Goal: Task Accomplishment & Management: Manage account settings

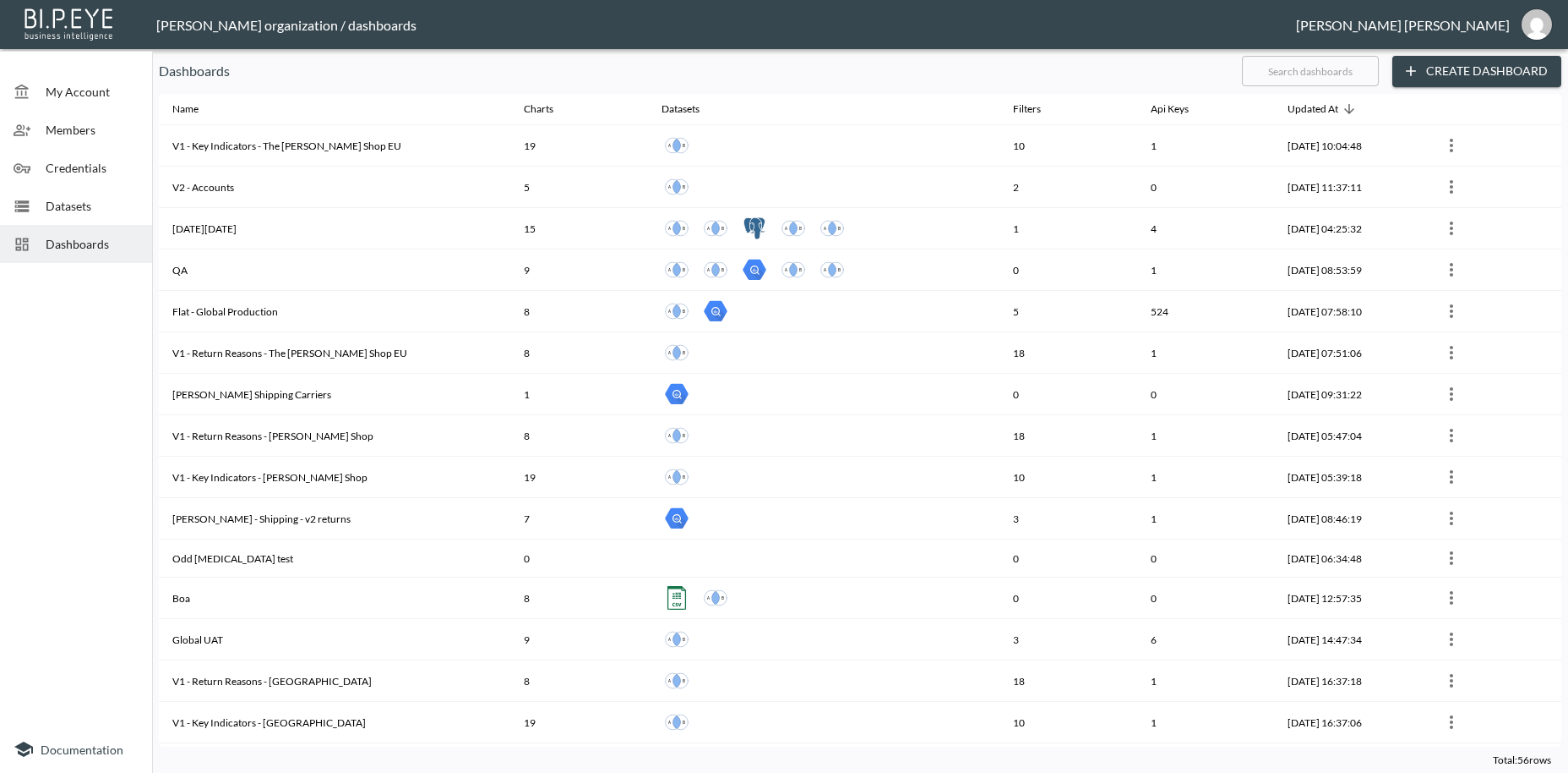
click at [75, 243] on span "Dashboards" at bounding box center [92, 243] width 93 height 18
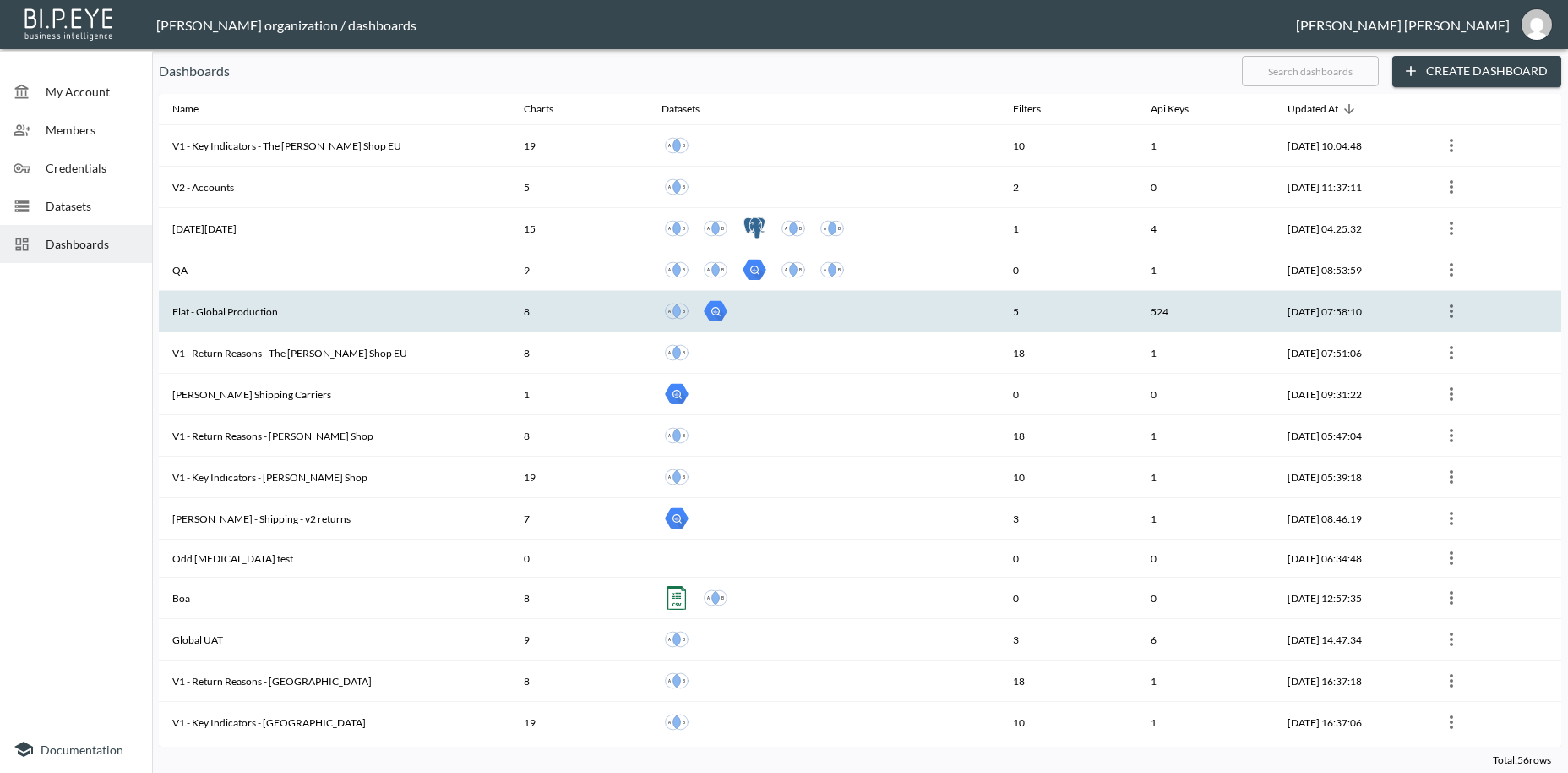
click at [211, 315] on th "Flat - Global Production" at bounding box center [335, 311] width 352 height 41
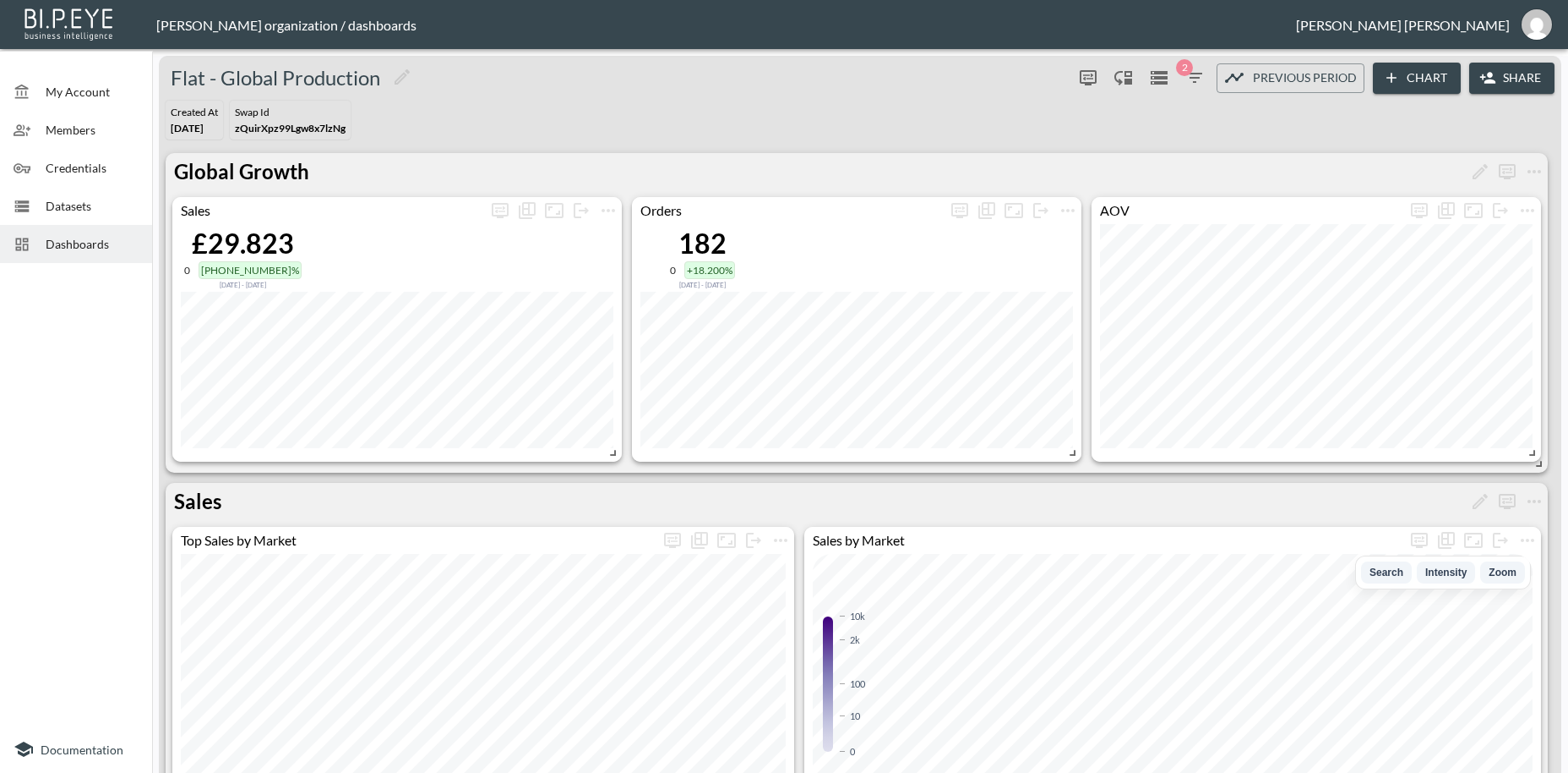
click at [1519, 81] on button "Share" at bounding box center [1512, 78] width 85 height 31
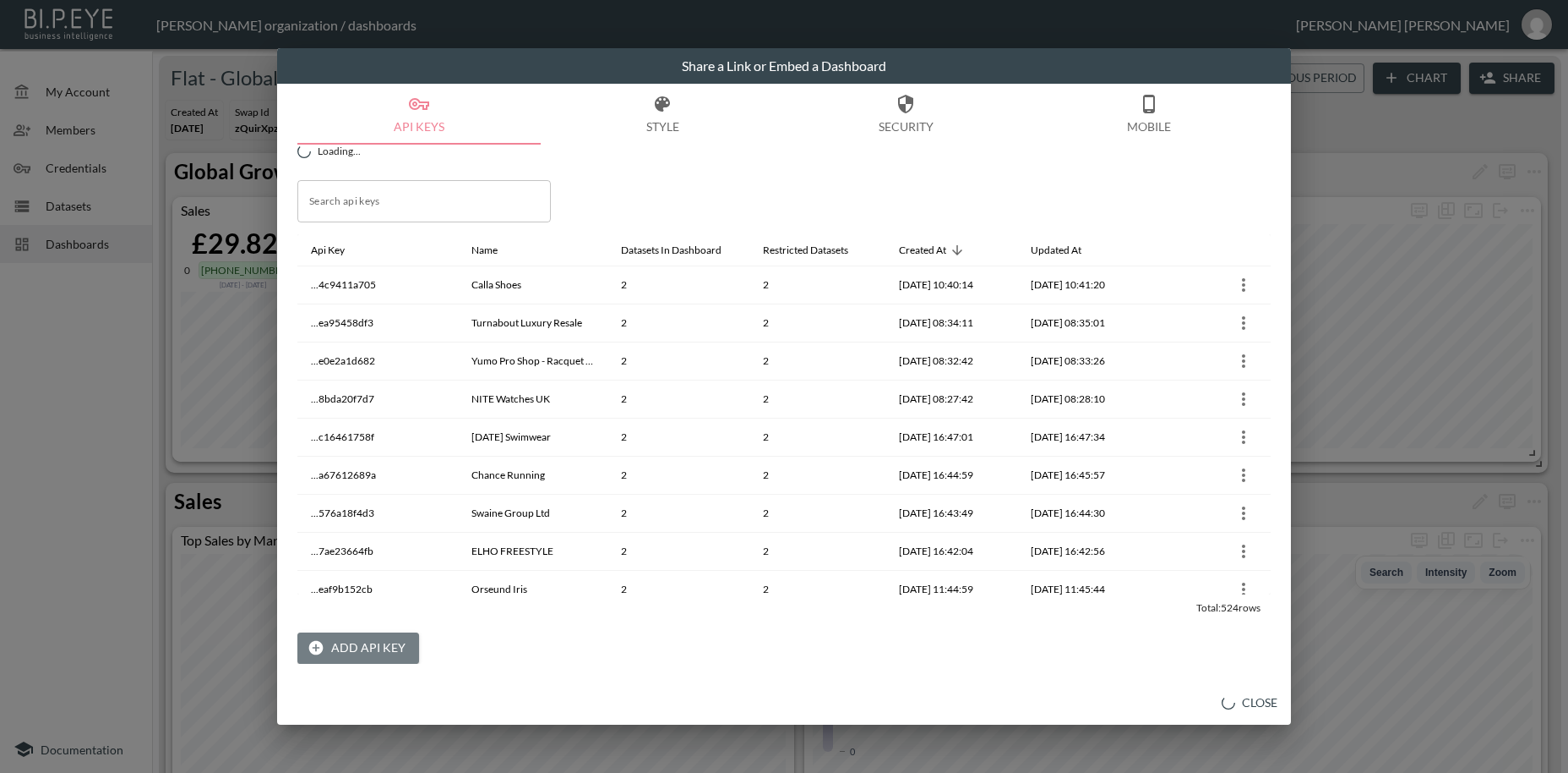
click at [369, 648] on button "Add API Key" at bounding box center [359, 648] width 122 height 31
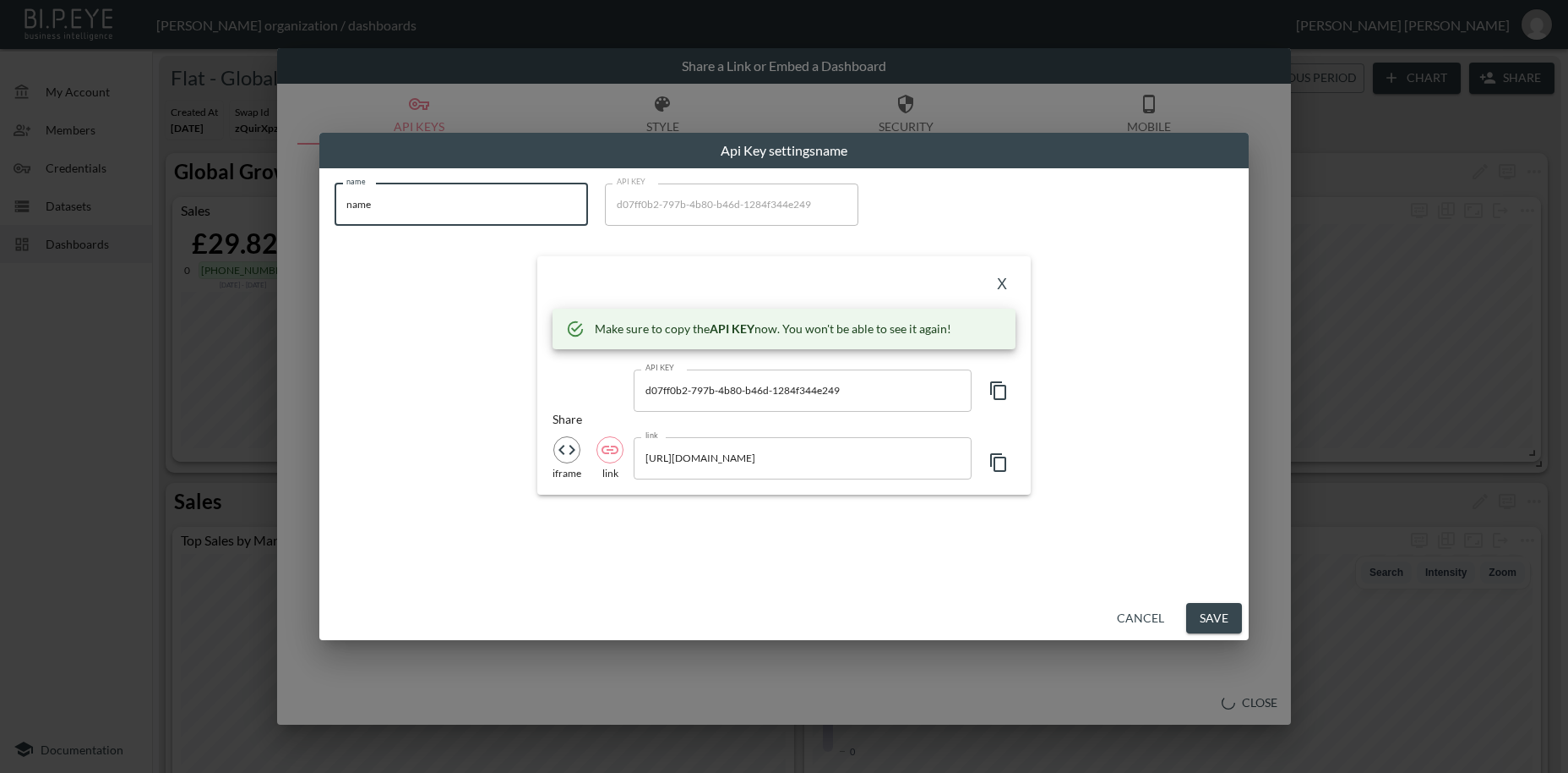
drag, startPoint x: 386, startPoint y: 203, endPoint x: 319, endPoint y: 207, distance: 67.1
click at [335, 207] on input "name" at bounding box center [462, 204] width 254 height 42
paste input "Reading FC Official Store"
type input "Reading FC Official Store"
click at [994, 391] on icon "button" at bounding box center [998, 390] width 16 height 18
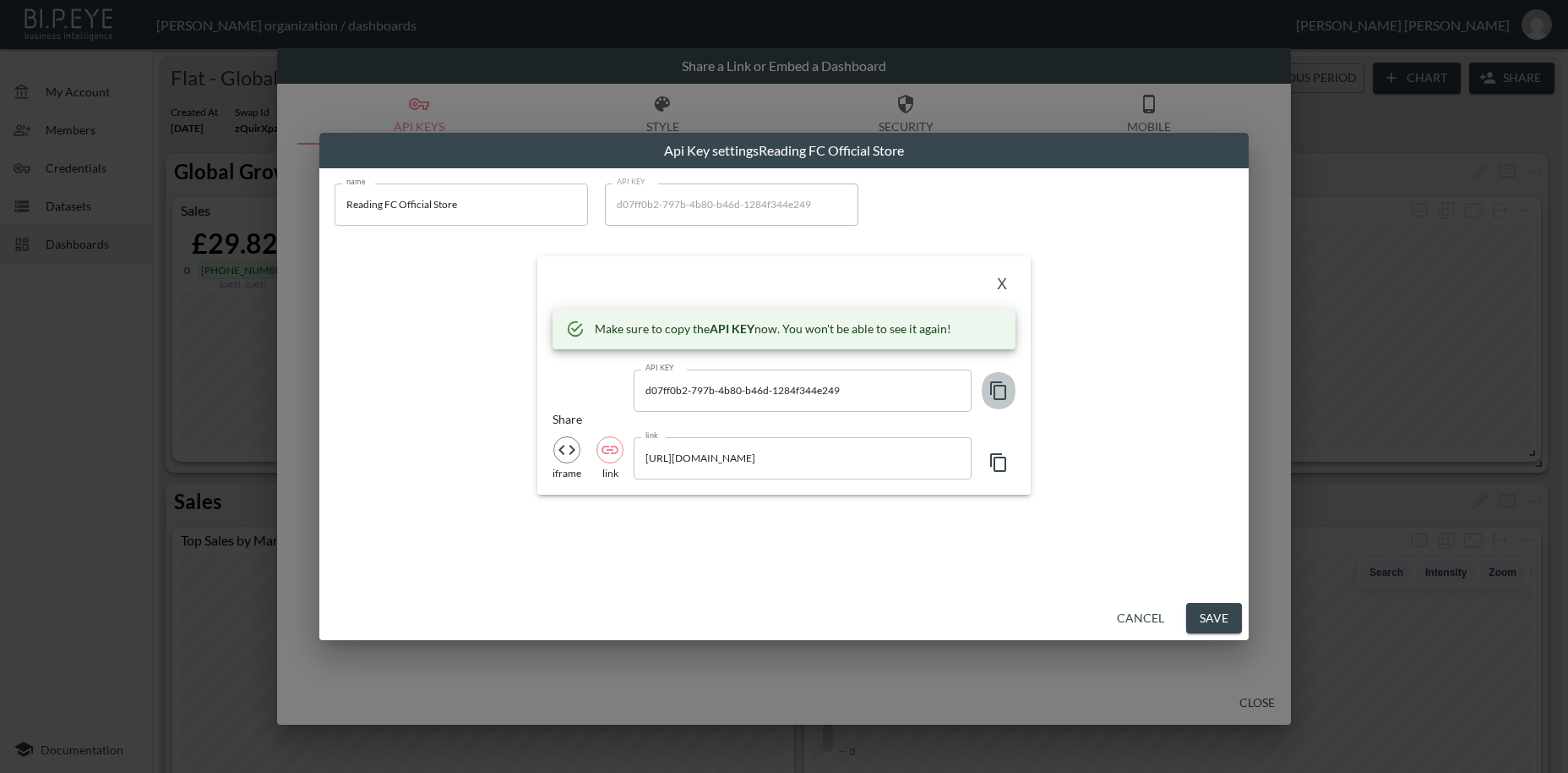
click at [994, 391] on icon "button" at bounding box center [998, 390] width 16 height 18
click at [1002, 396] on icon "button" at bounding box center [998, 390] width 20 height 20
click at [1002, 285] on button "X" at bounding box center [1001, 284] width 27 height 27
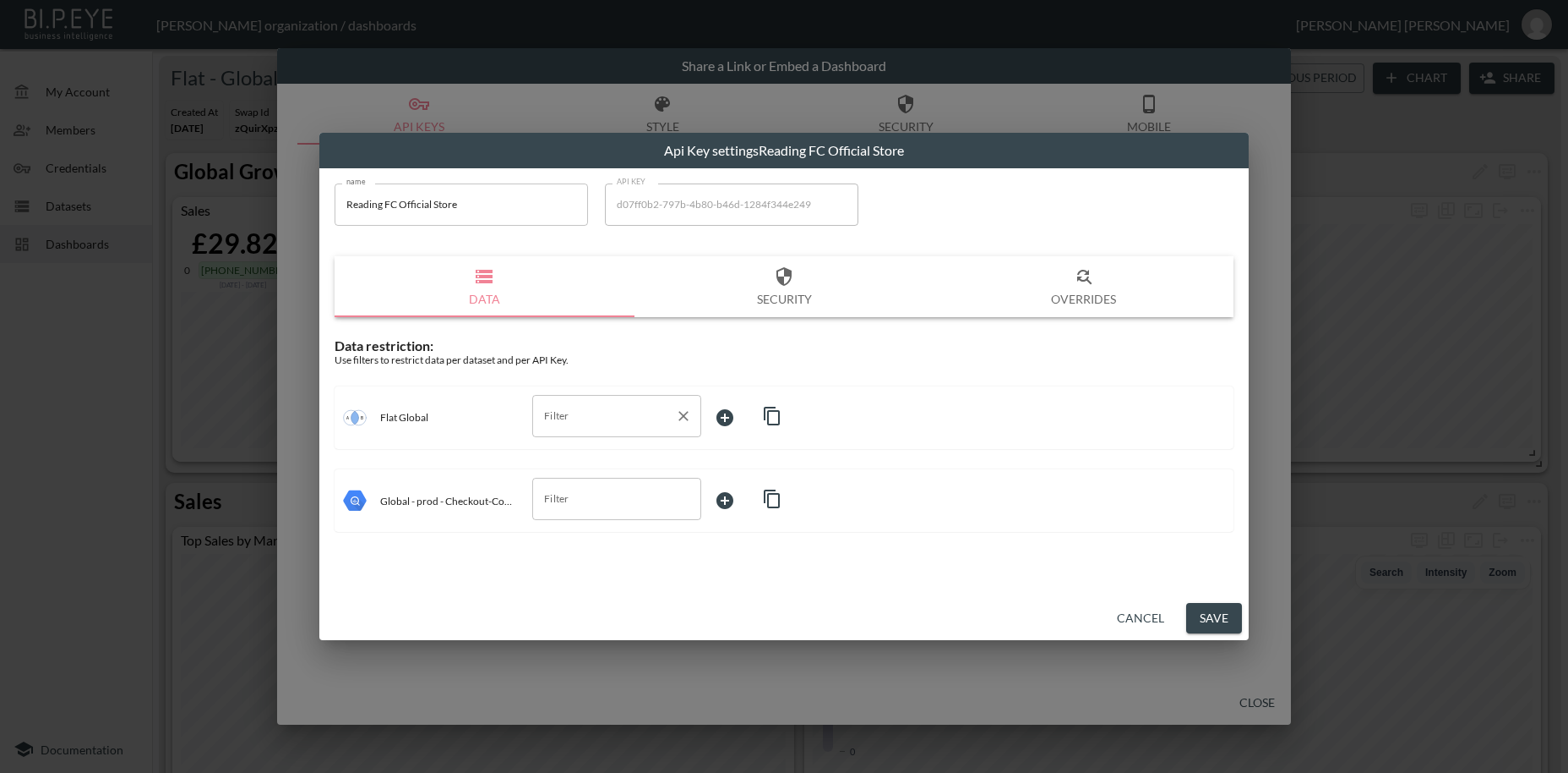
click at [558, 420] on input "Filter" at bounding box center [604, 416] width 129 height 27
click at [555, 462] on span "swapId" at bounding box center [616, 456] width 142 height 15
type input "swapId"
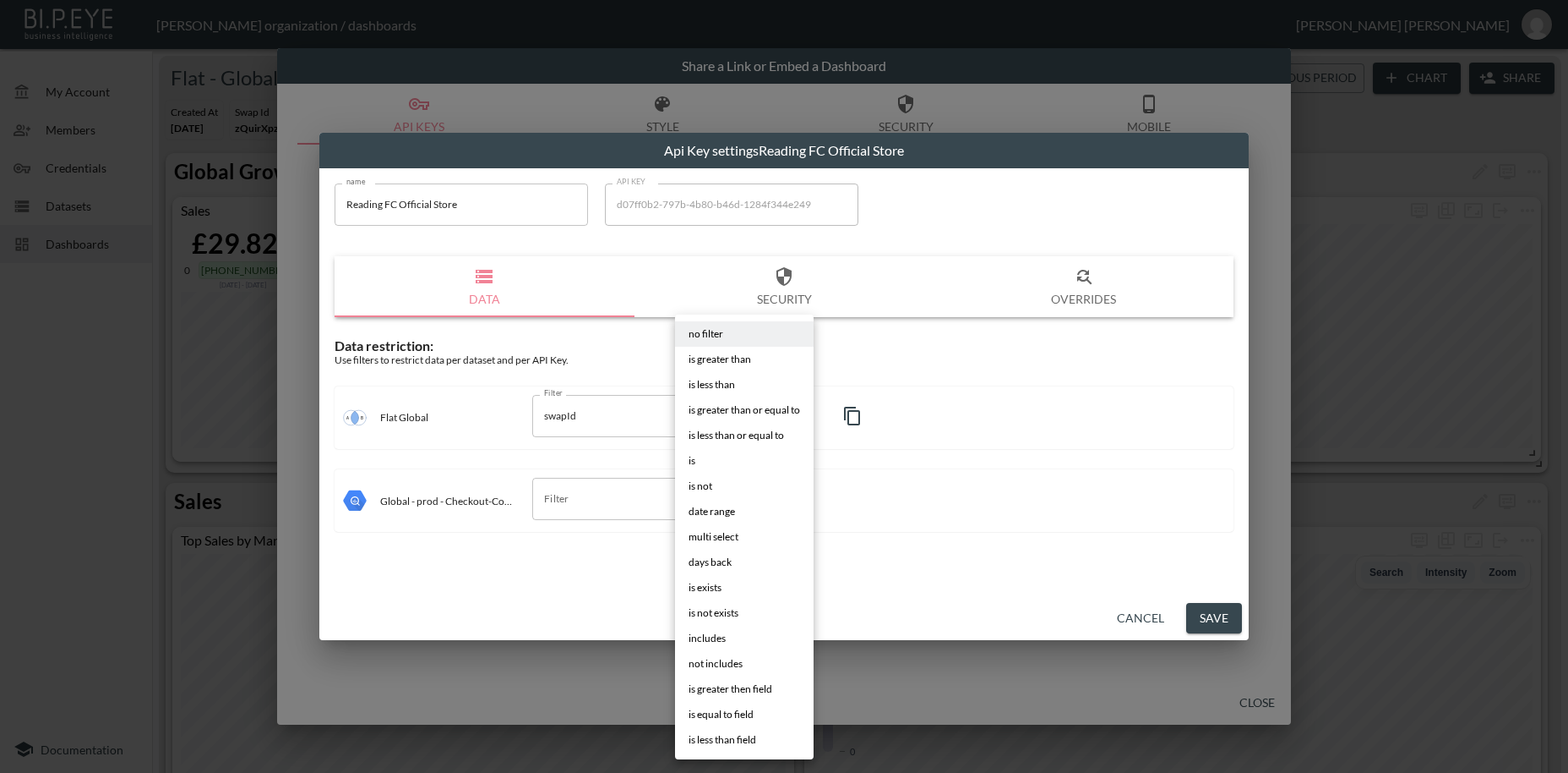
click at [736, 408] on body "BI.P.EYE, Interactive Analytics Dashboards - app [PERSON_NAME] organization / d…" at bounding box center [784, 386] width 1568 height 773
click at [699, 463] on li "is" at bounding box center [744, 461] width 138 height 26
type input "is"
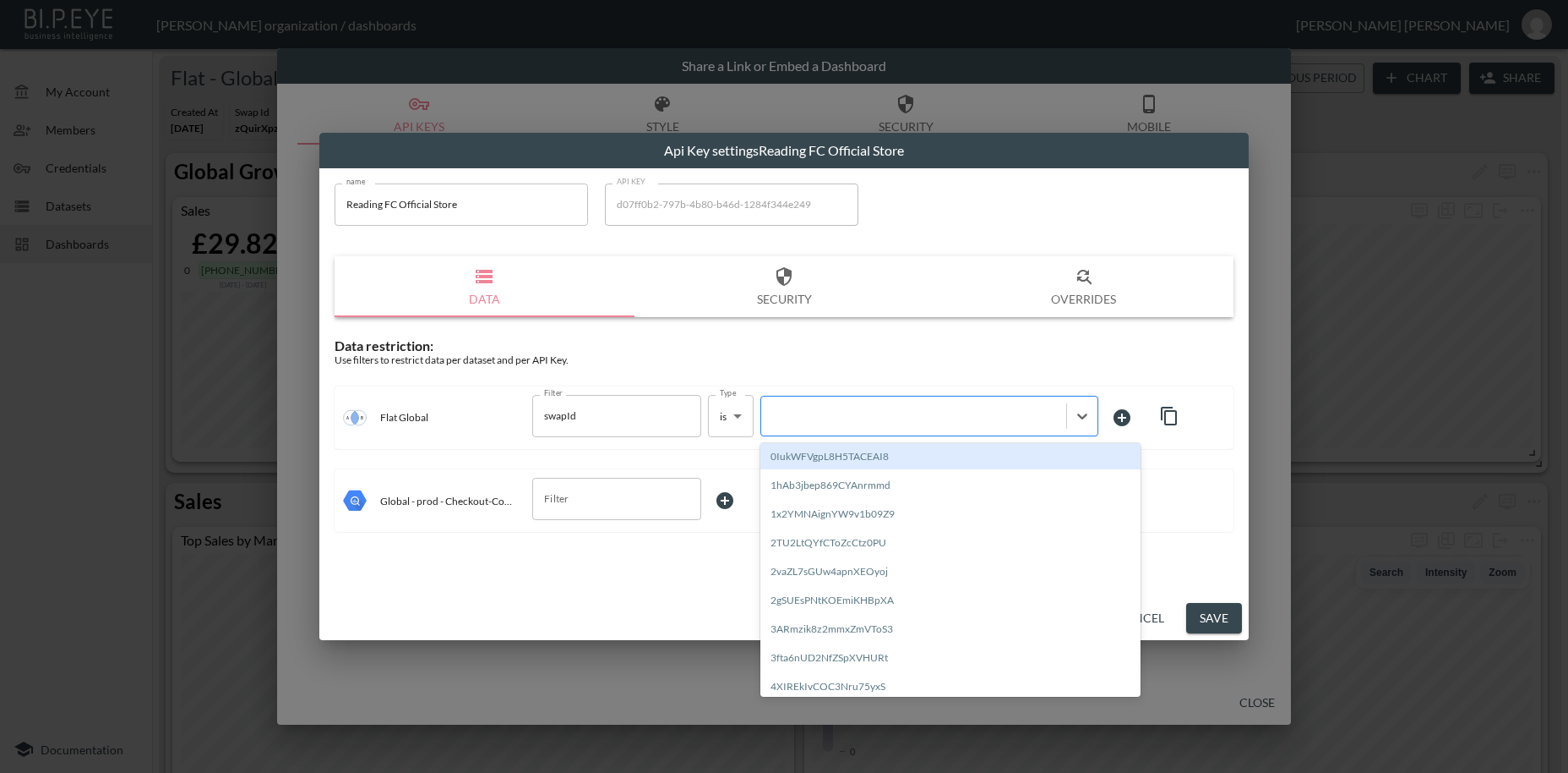
click at [858, 417] on div at bounding box center [914, 415] width 288 height 16
paste input "YuOPgJi4MG0XREdSKGjb"
type input "YuOPgJi4MG0XREdSKGjb"
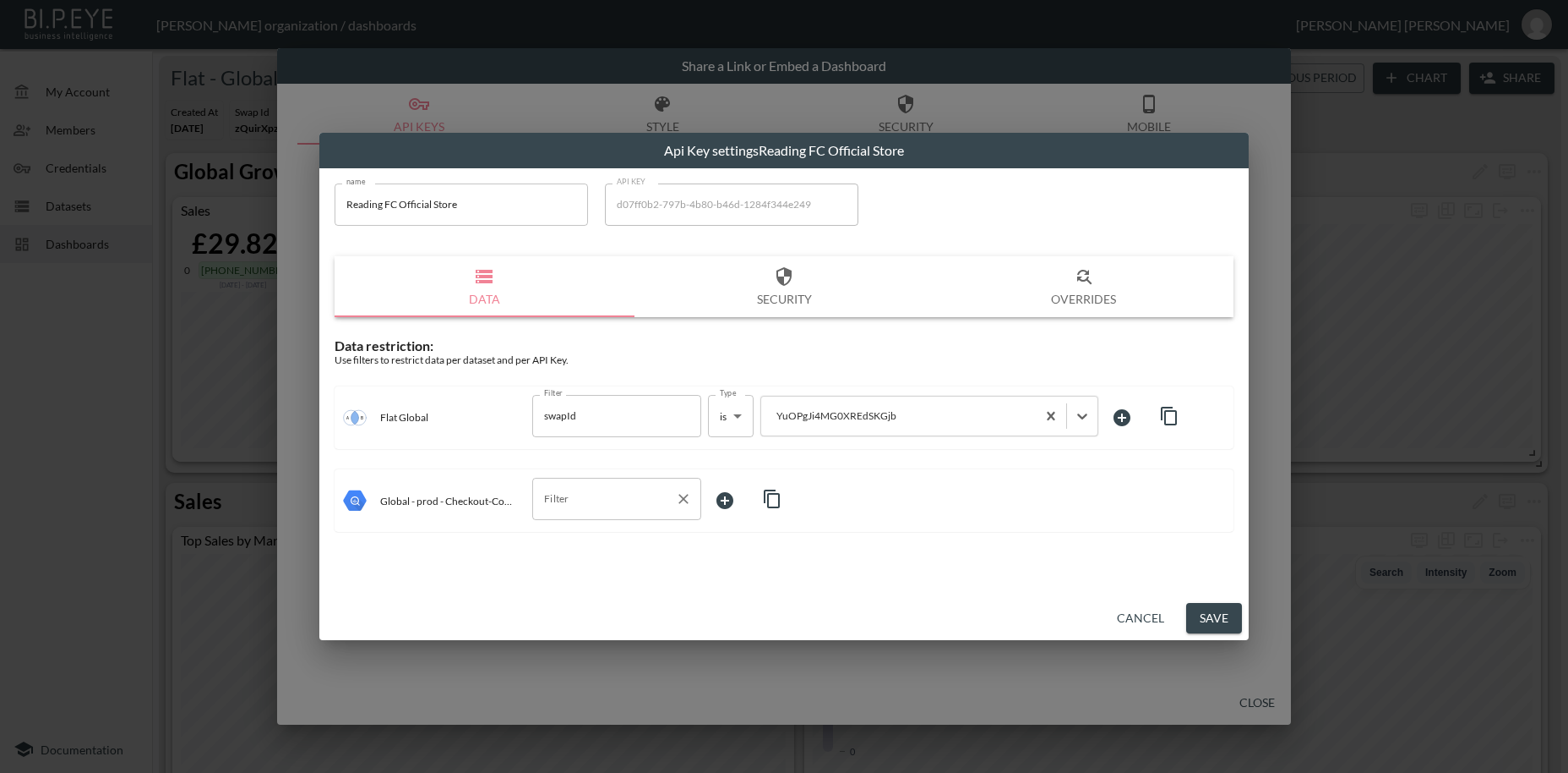
click at [556, 494] on input "Filter" at bounding box center [604, 498] width 129 height 27
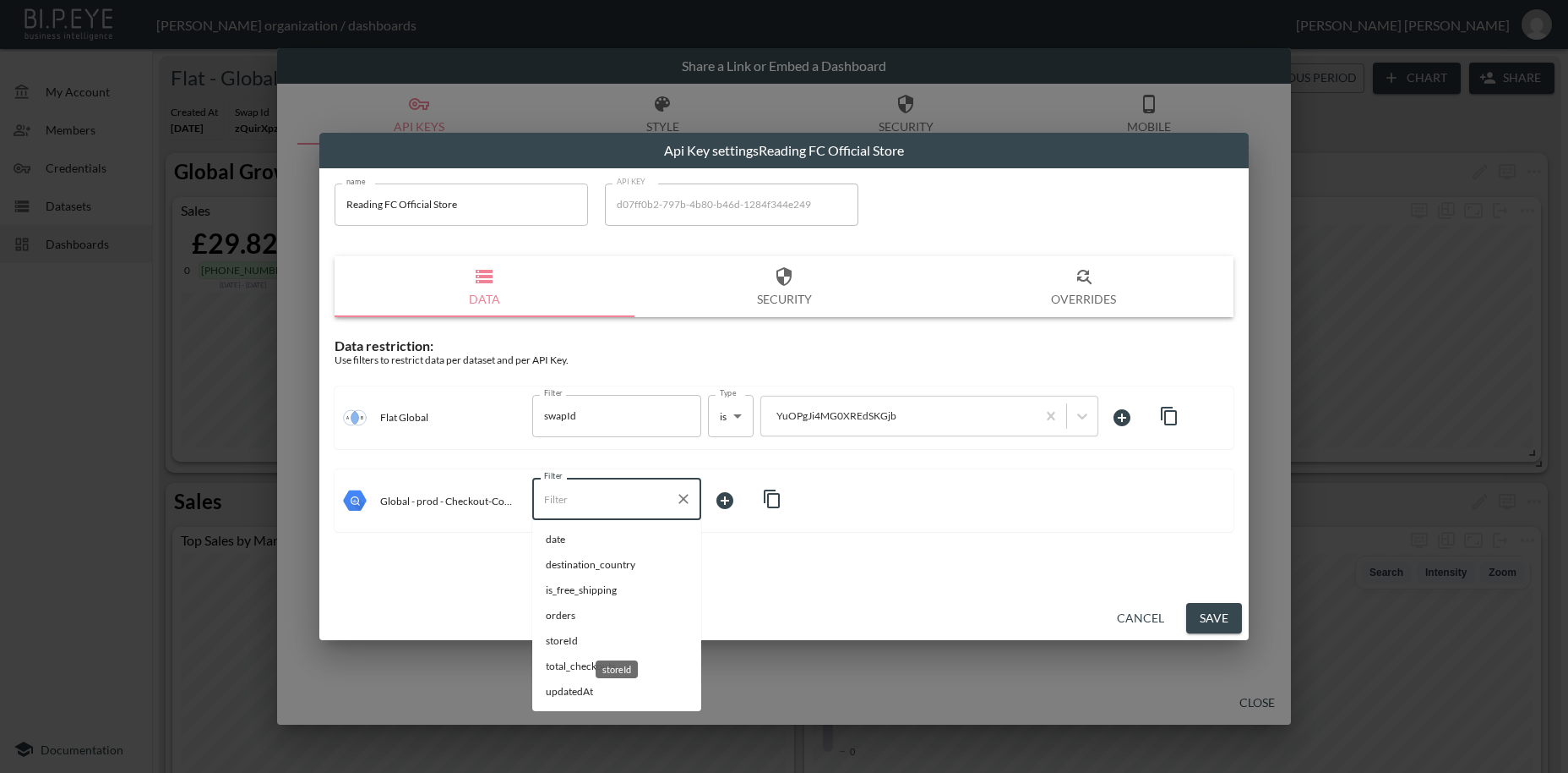
click at [571, 640] on span "storeId" at bounding box center [616, 641] width 142 height 15
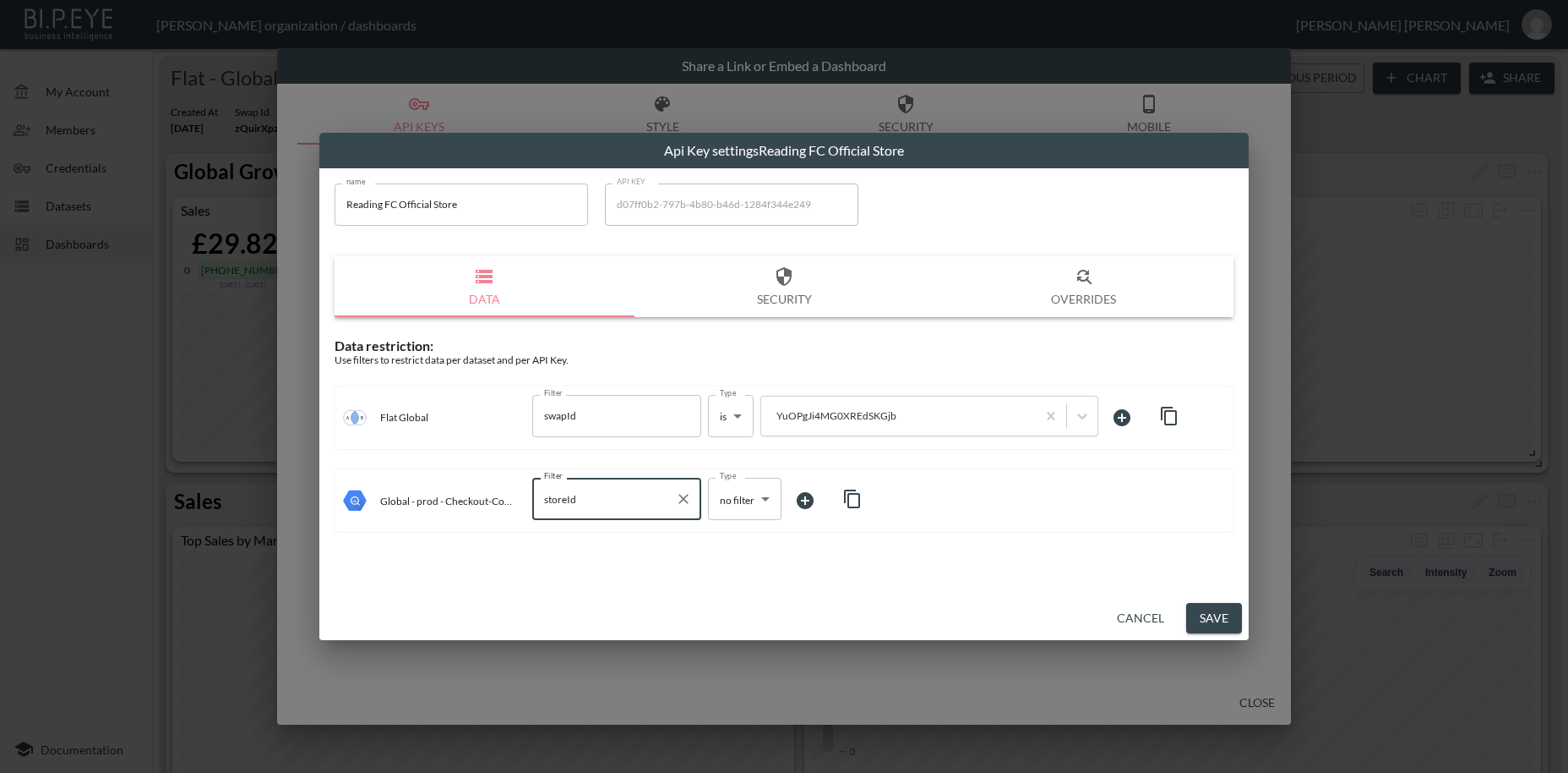
type input "storeId"
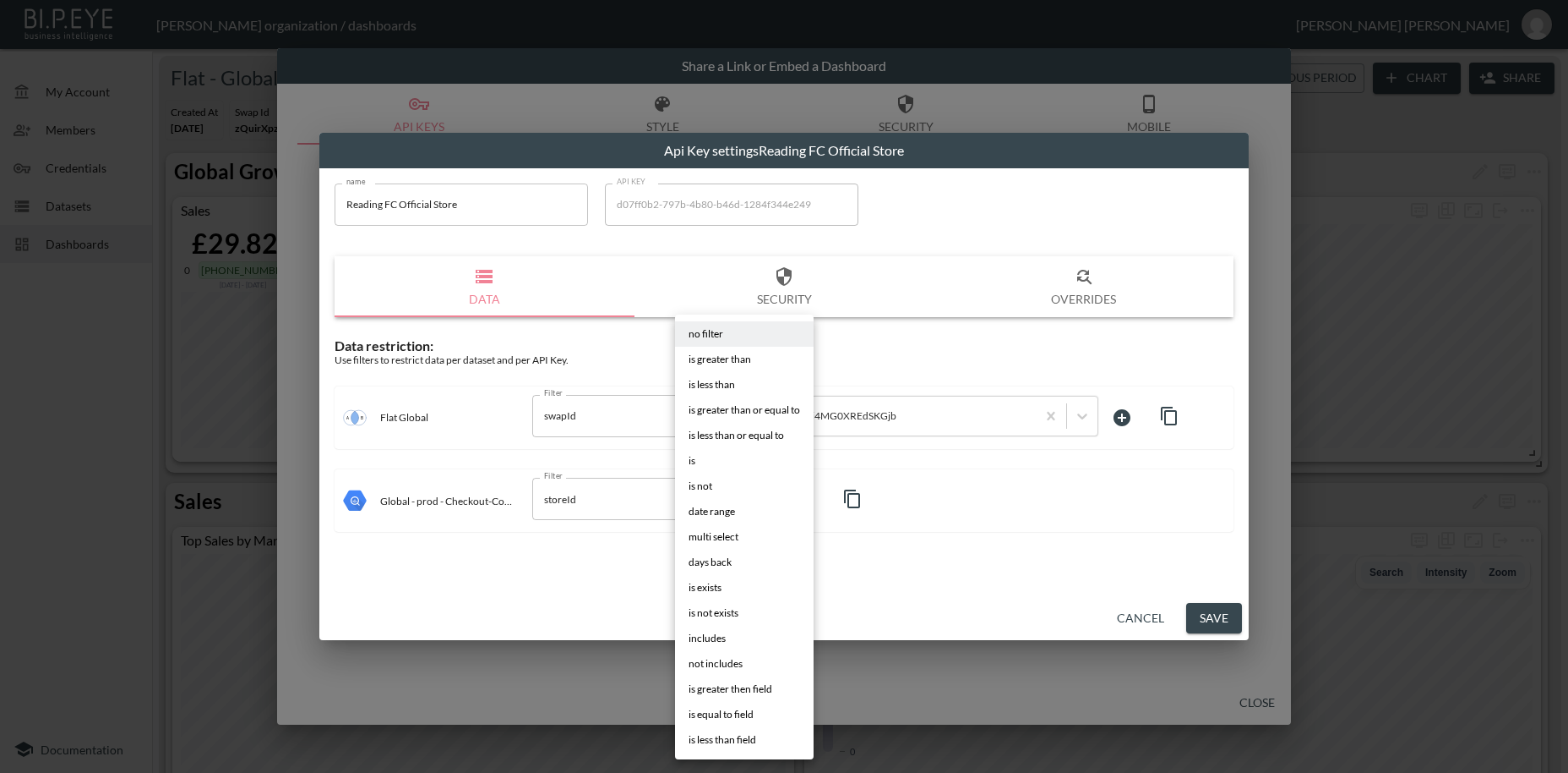
click at [735, 492] on body "BI.P.EYE, Interactive Analytics Dashboards - app [PERSON_NAME] organization / d…" at bounding box center [784, 386] width 1568 height 773
click at [714, 456] on li "is" at bounding box center [744, 461] width 138 height 26
type input "is"
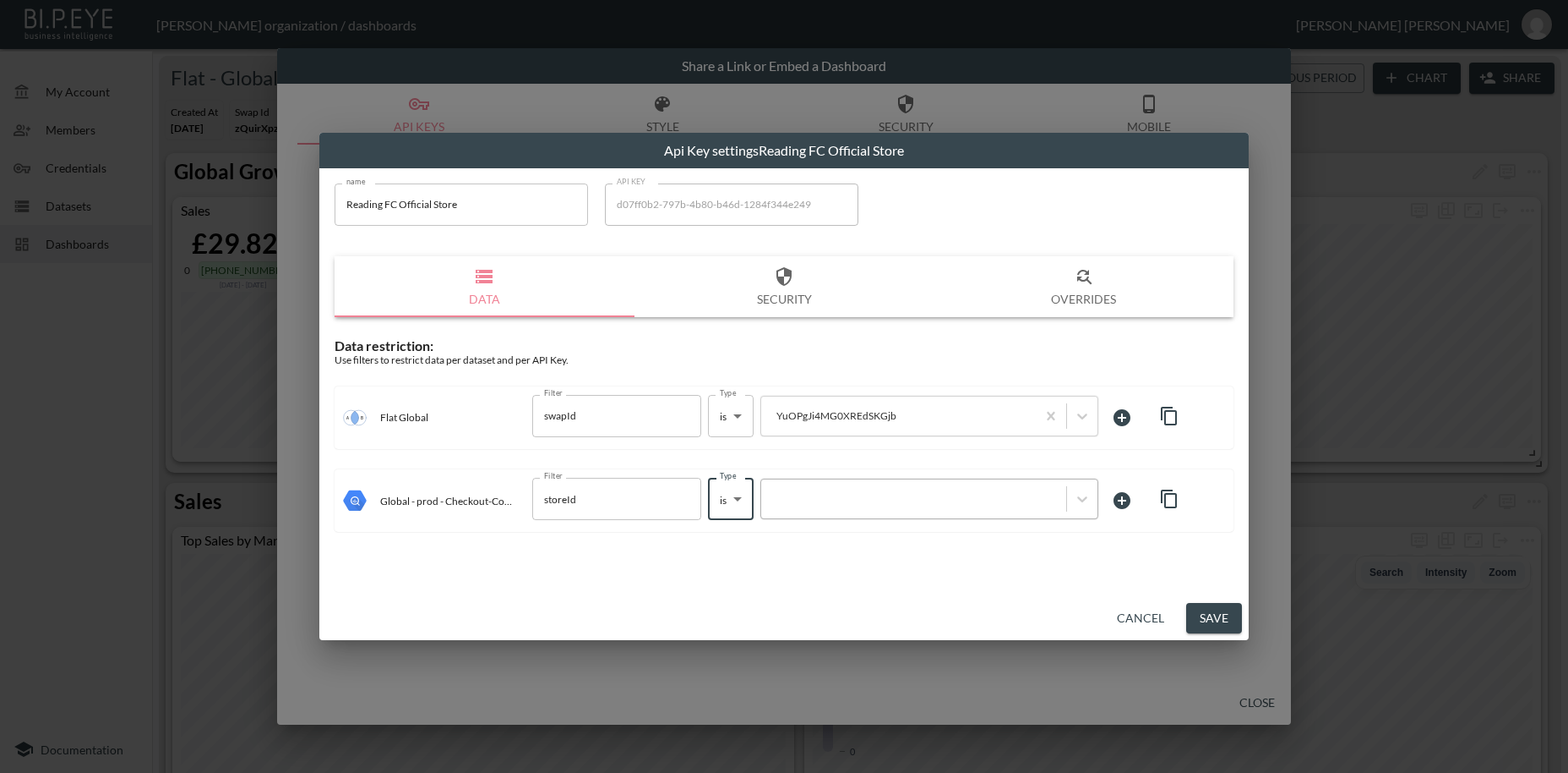
click at [842, 495] on div at bounding box center [914, 499] width 288 height 16
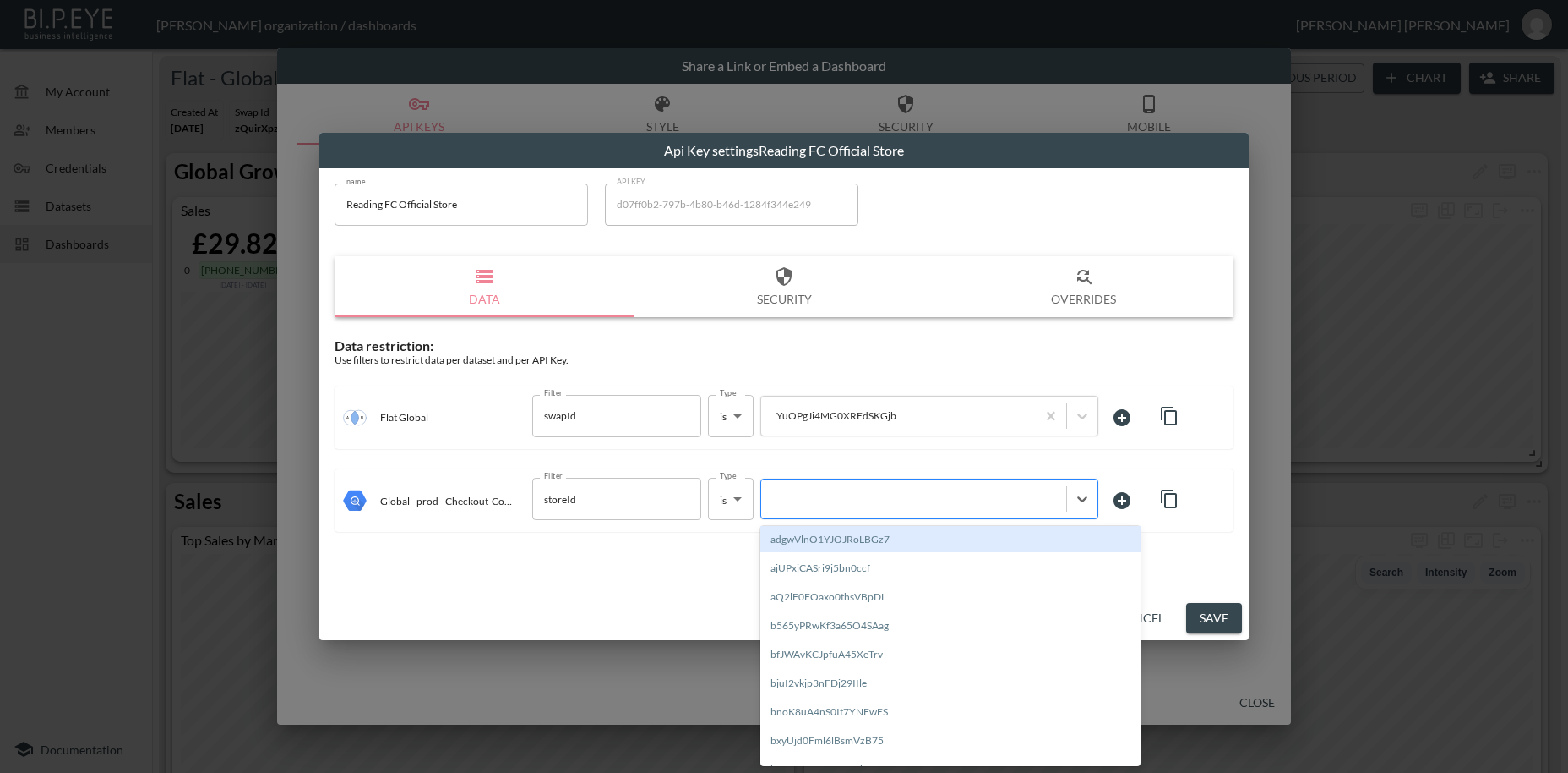
paste input "YuOPgJi4MG0XREdSKGjb"
type input "YuOPgJi4MG0XREdSKGjb"
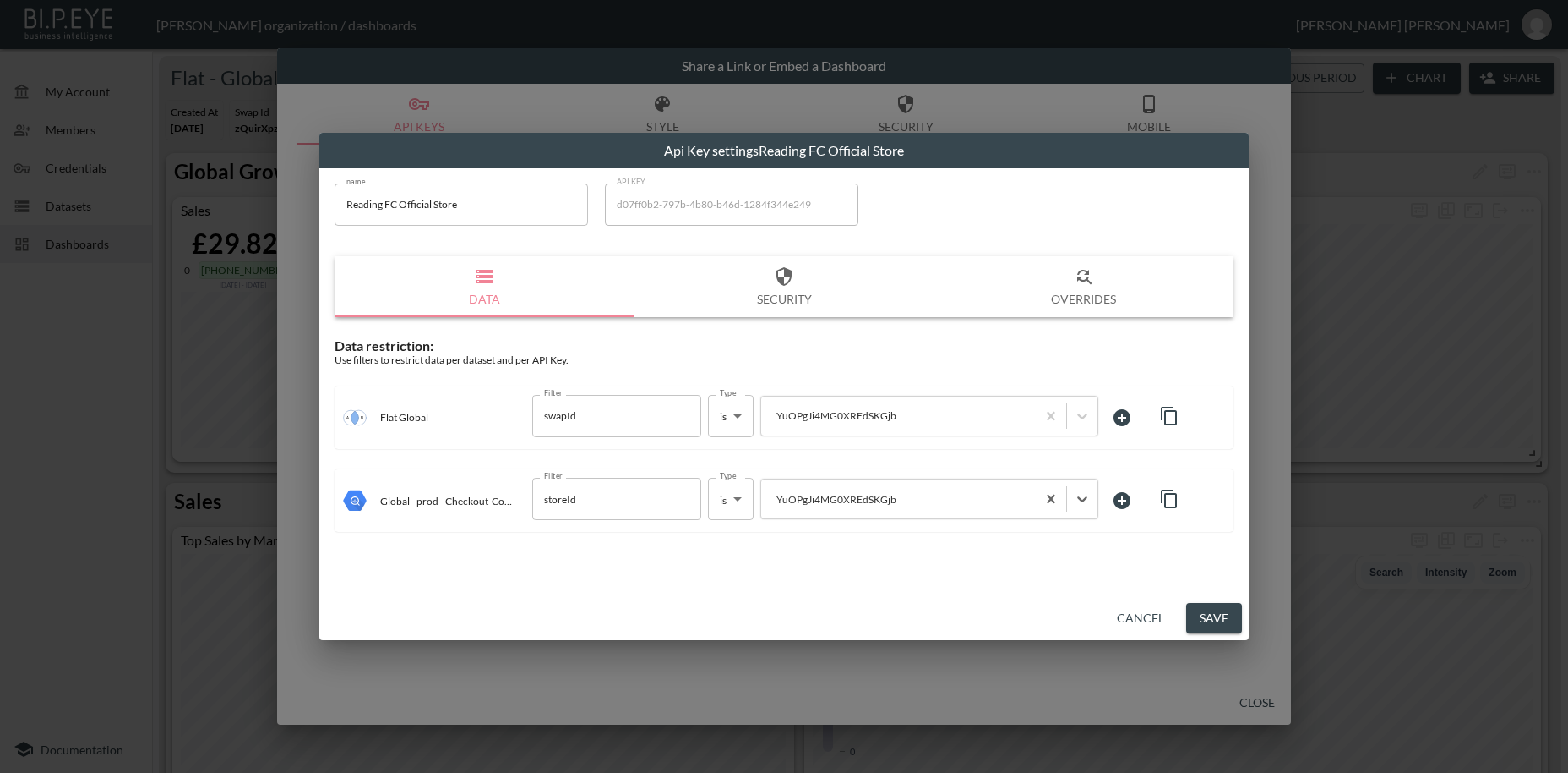
click at [1215, 620] on button "Save" at bounding box center [1214, 618] width 55 height 31
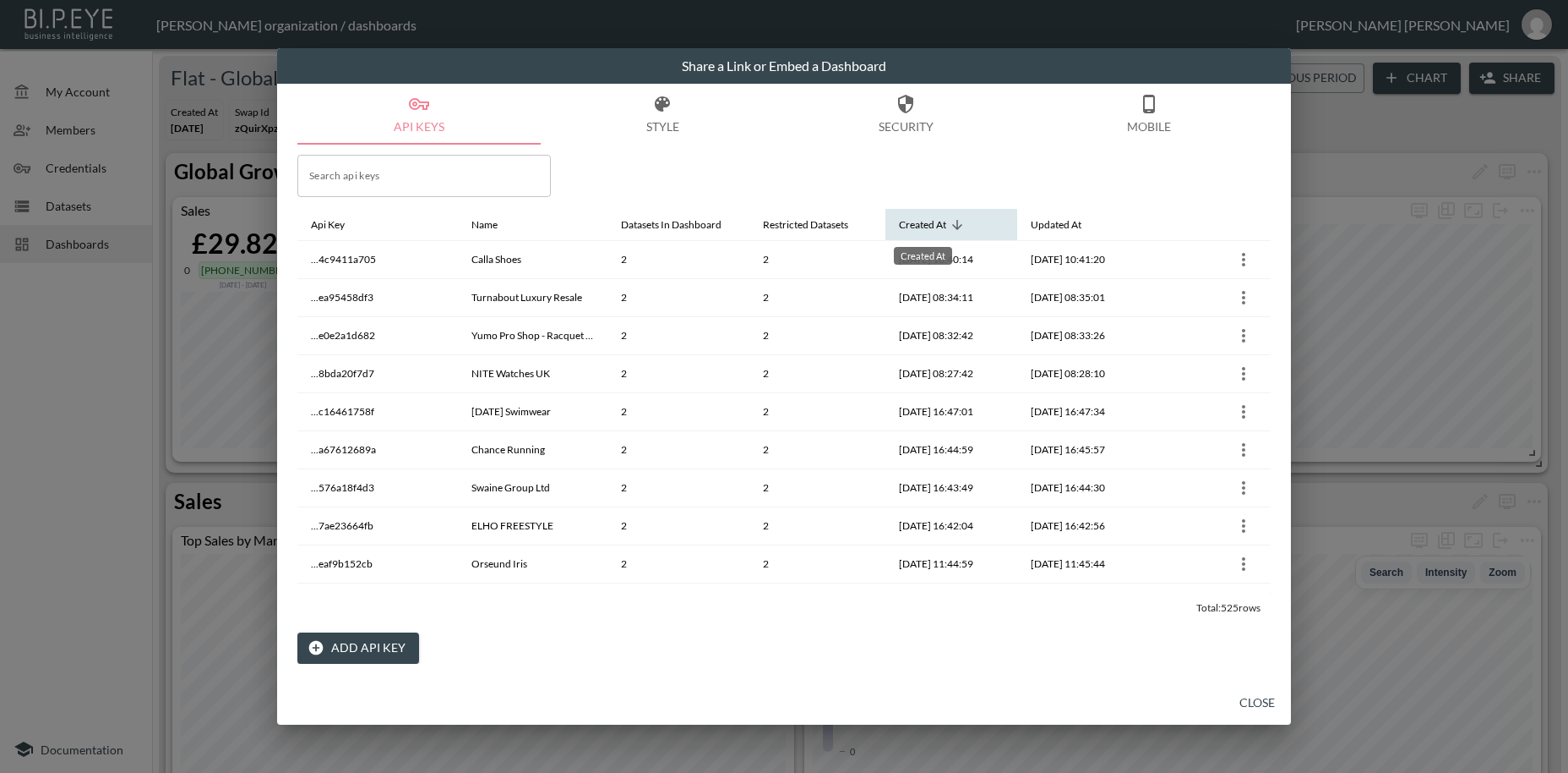
click at [935, 219] on div "Created At" at bounding box center [923, 224] width 48 height 20
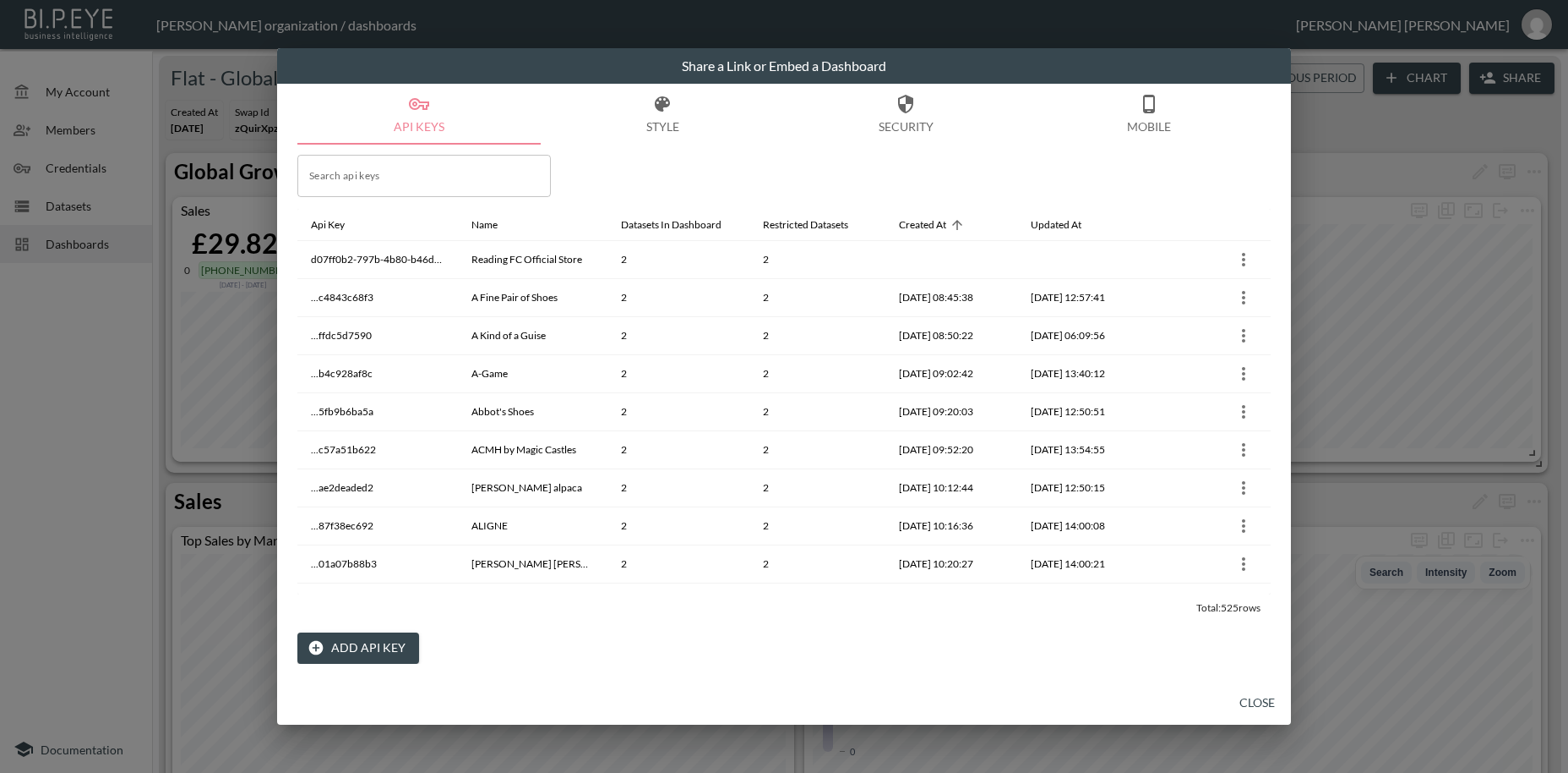
click at [346, 646] on button "Add API Key" at bounding box center [359, 648] width 122 height 31
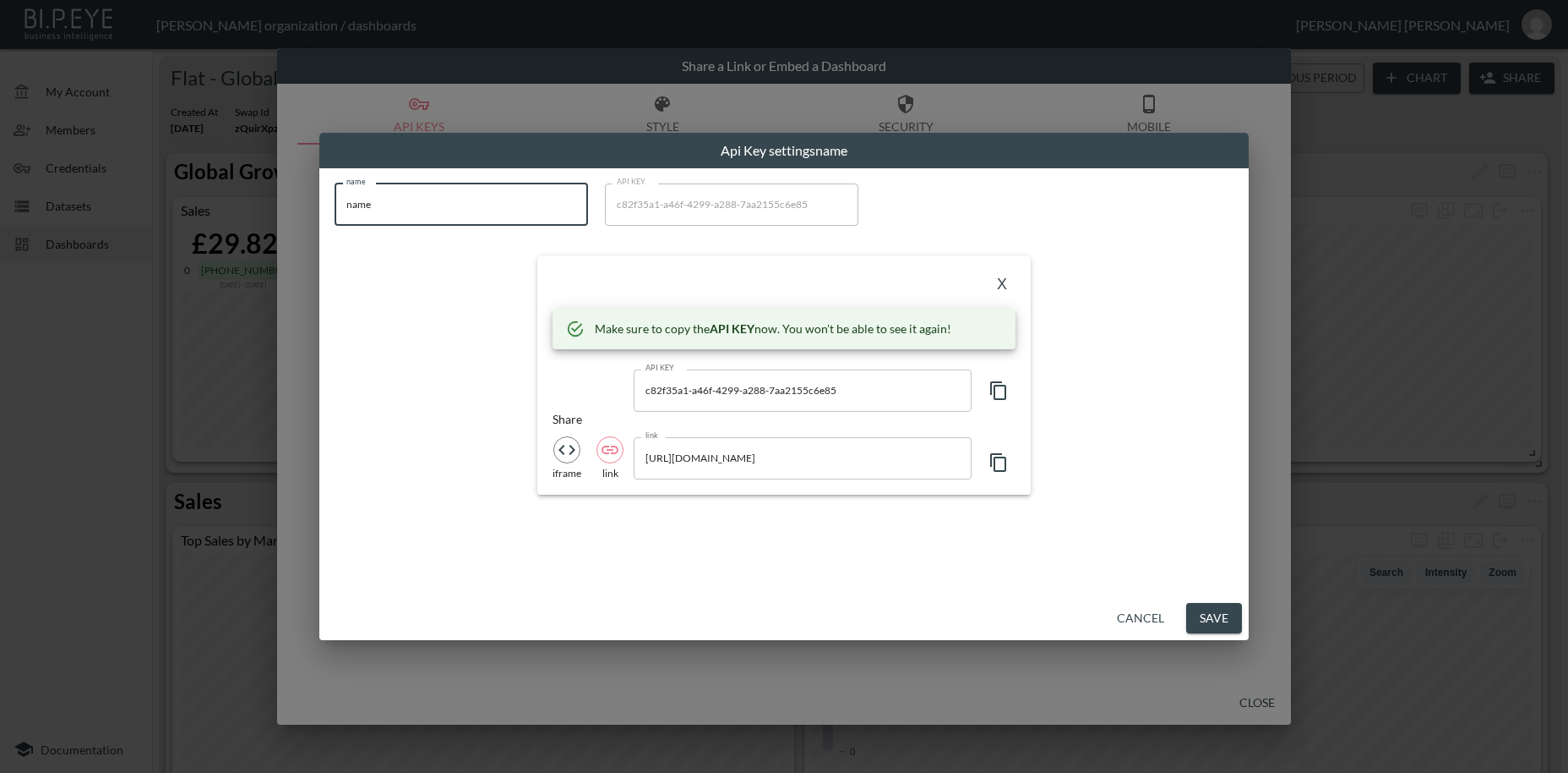
drag, startPoint x: 382, startPoint y: 204, endPoint x: 253, endPoint y: 189, distance: 129.9
click at [335, 189] on input "name" at bounding box center [462, 204] width 254 height 42
paste input "Noor Hair"
type input "Noor Hair"
click at [1003, 391] on icon "button" at bounding box center [998, 390] width 20 height 20
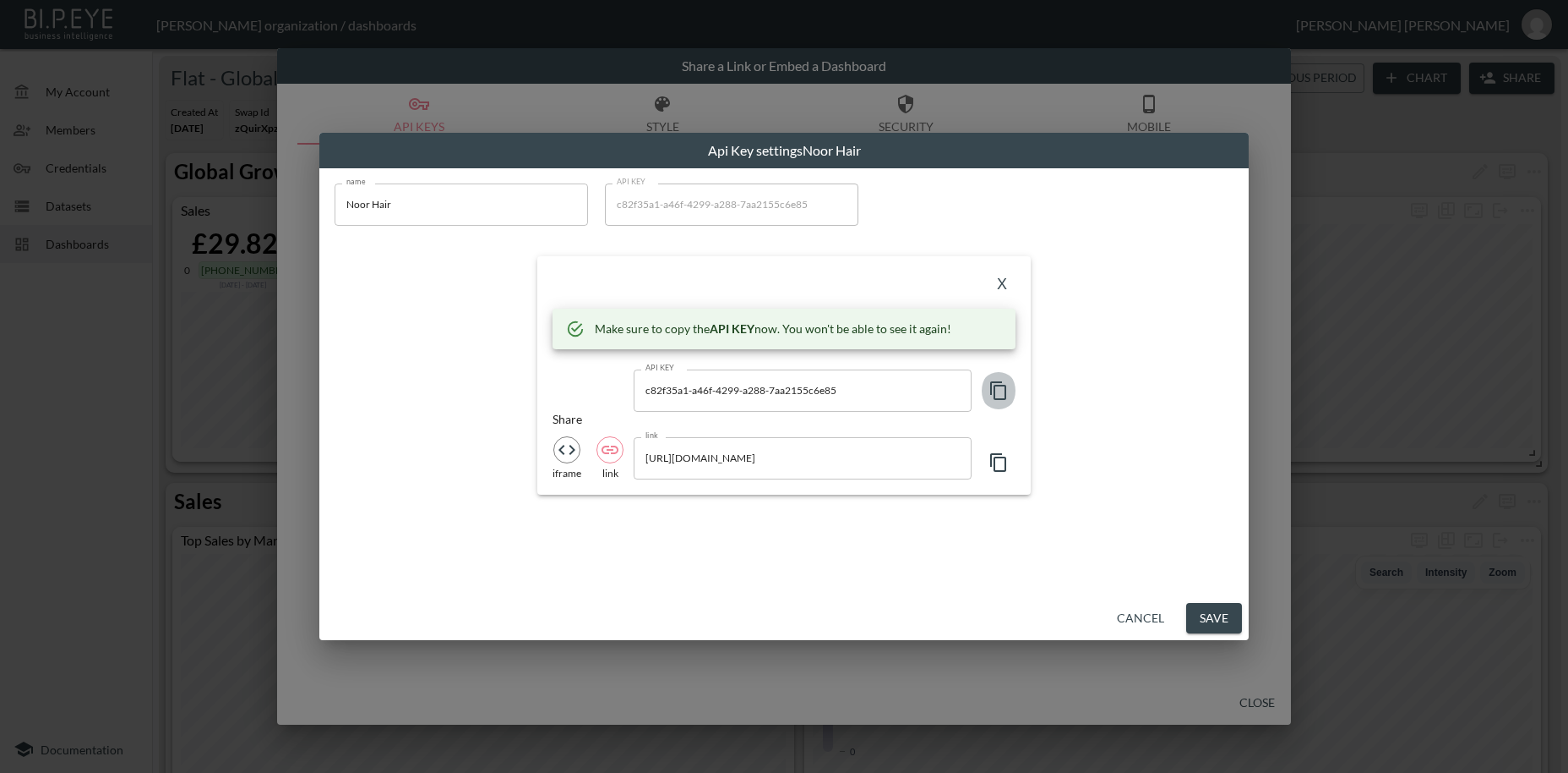
click at [1003, 391] on icon "button" at bounding box center [998, 390] width 20 height 20
click at [1003, 284] on button "X" at bounding box center [1001, 284] width 27 height 27
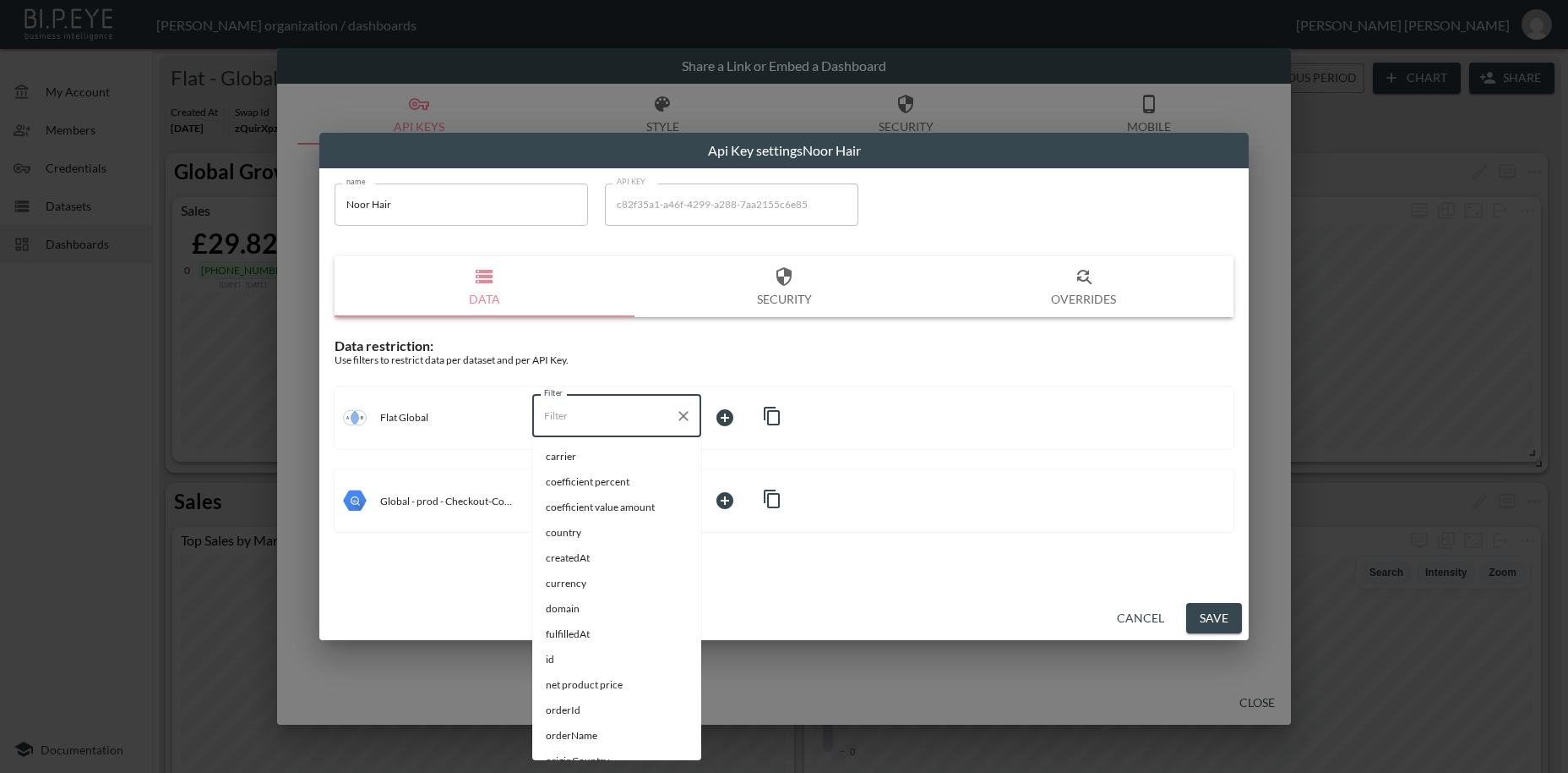
click at [564, 414] on input "Filter" at bounding box center [604, 416] width 129 height 27
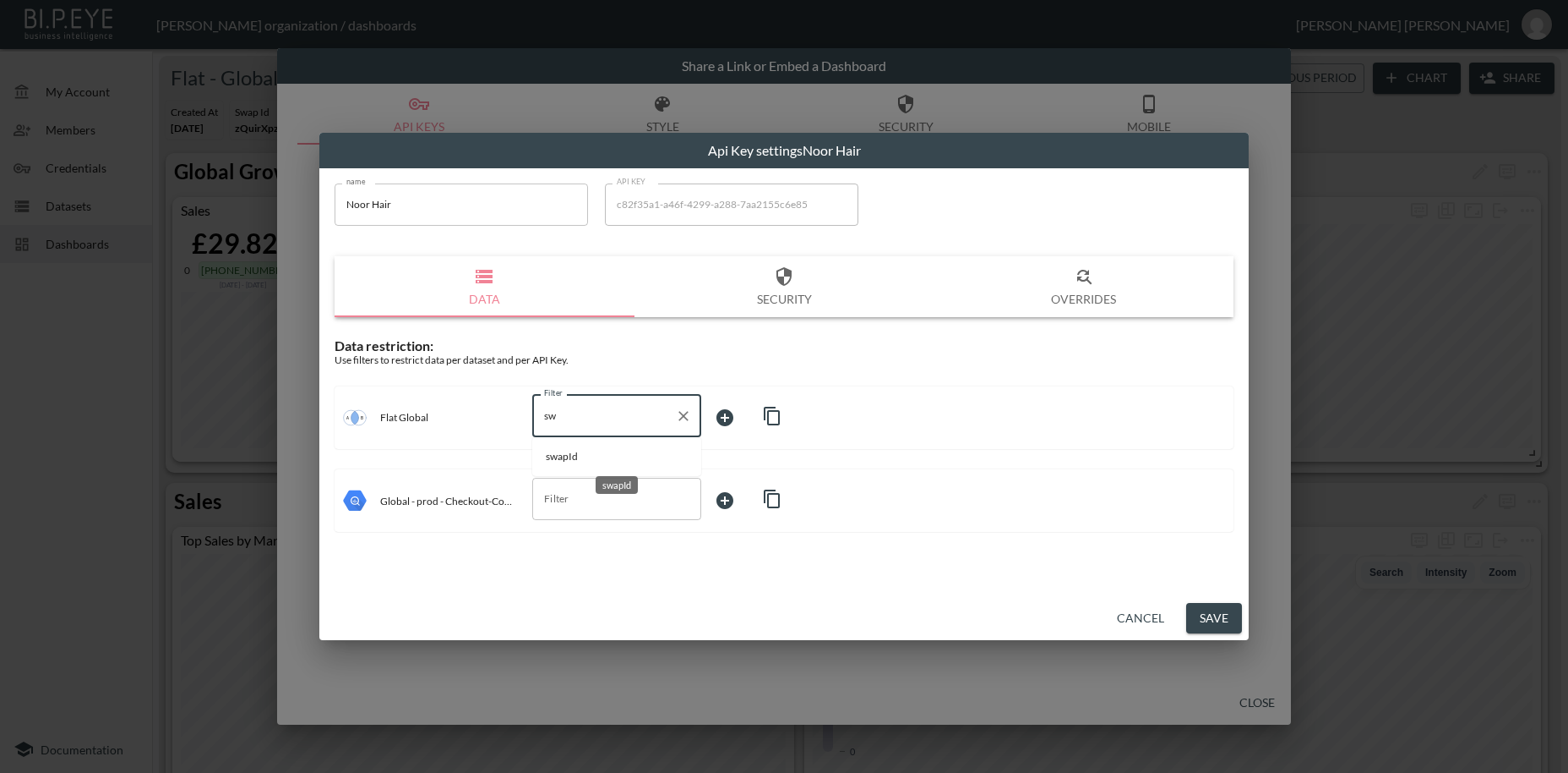
click at [570, 463] on span "swapId" at bounding box center [616, 456] width 142 height 15
type input "swapId"
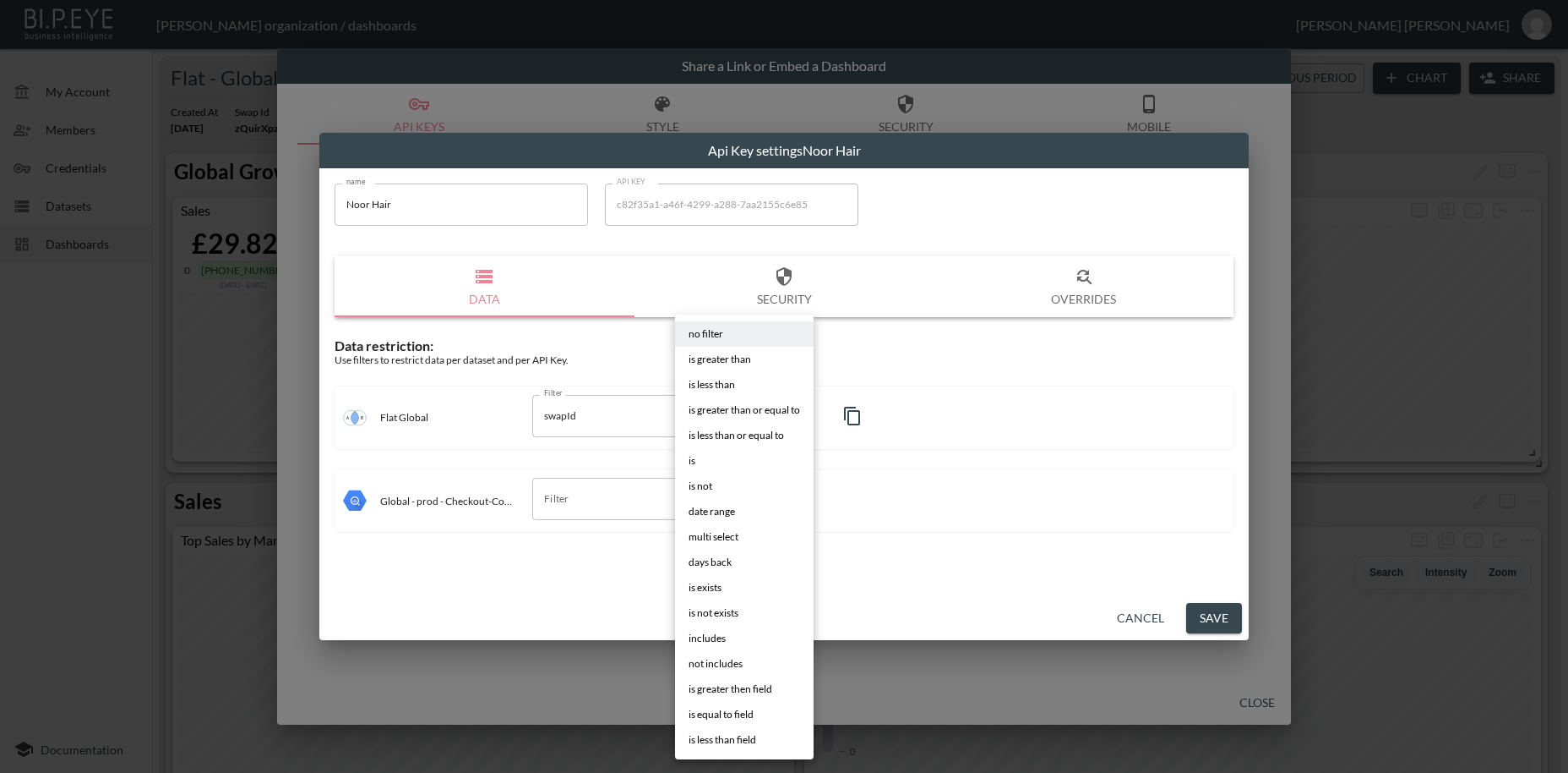
click at [750, 414] on body "BI.P.EYE, Interactive Analytics Dashboards - app [PERSON_NAME] organization / d…" at bounding box center [784, 386] width 1568 height 773
click at [698, 470] on li "is" at bounding box center [744, 461] width 138 height 26
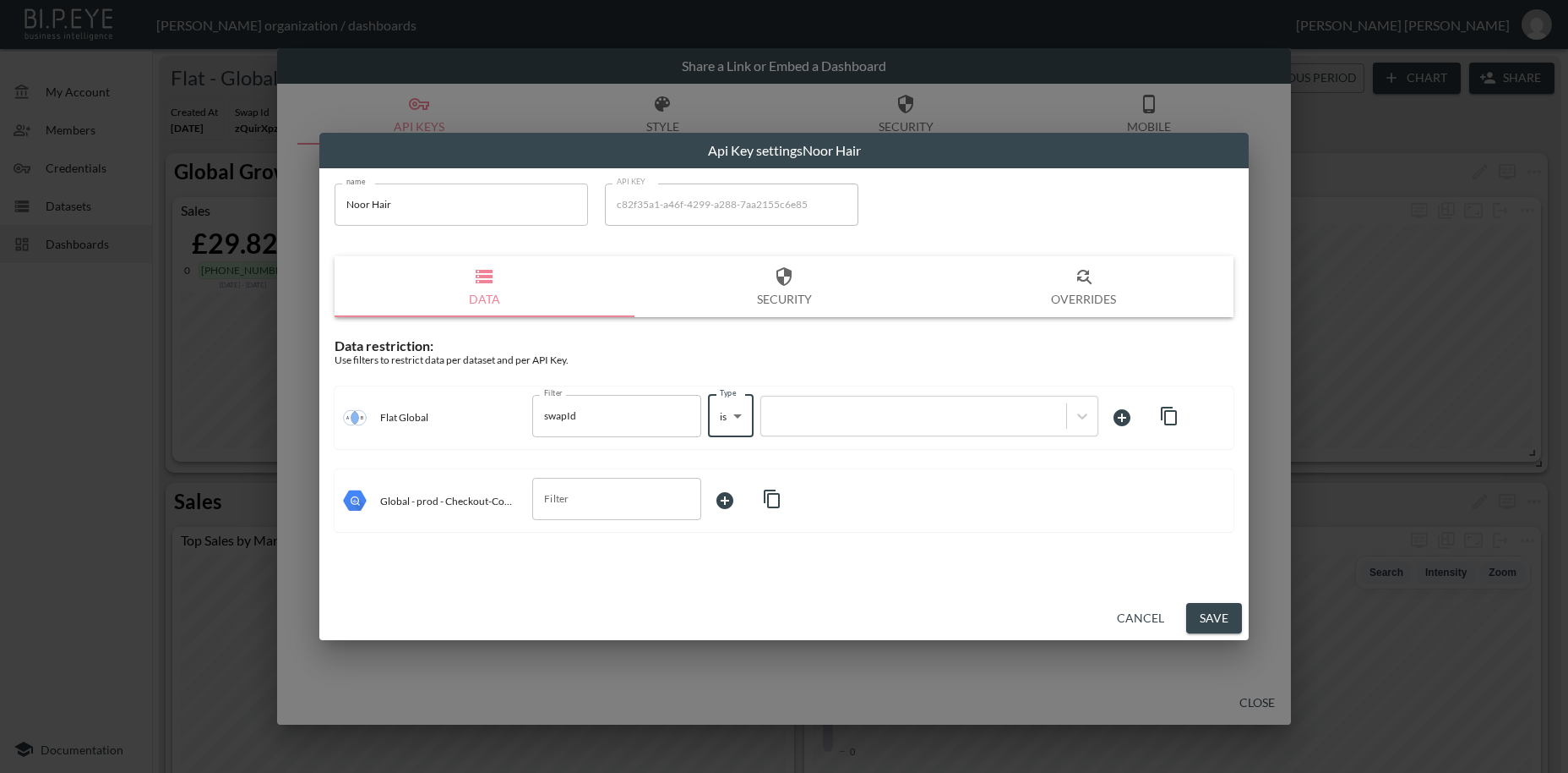
type input "is"
click at [831, 416] on div at bounding box center [914, 415] width 288 height 16
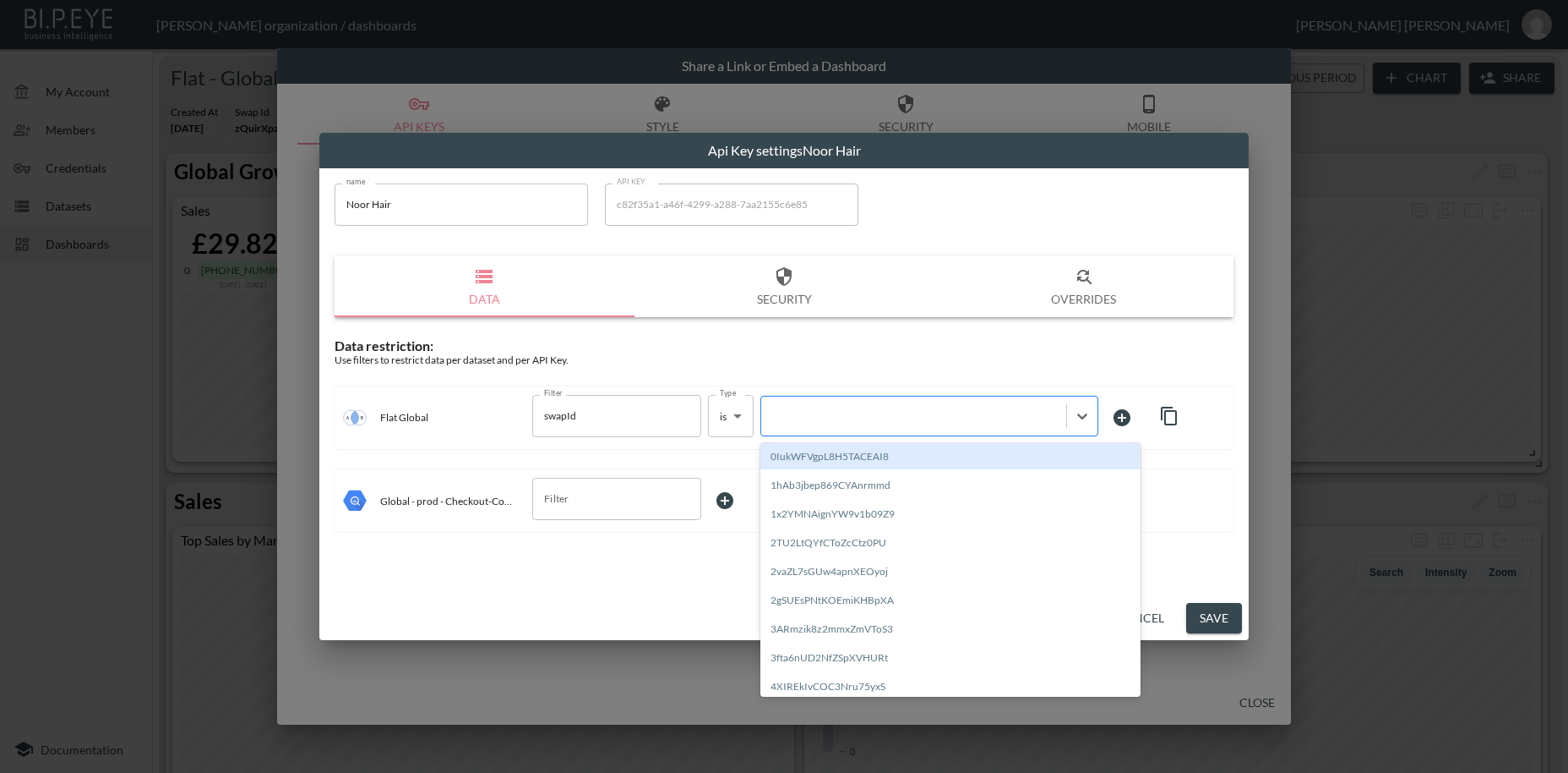
paste input "q5UDTtK47eSj1N6AObW9"
type input "q5UDTtK47eSj1N6AObW9"
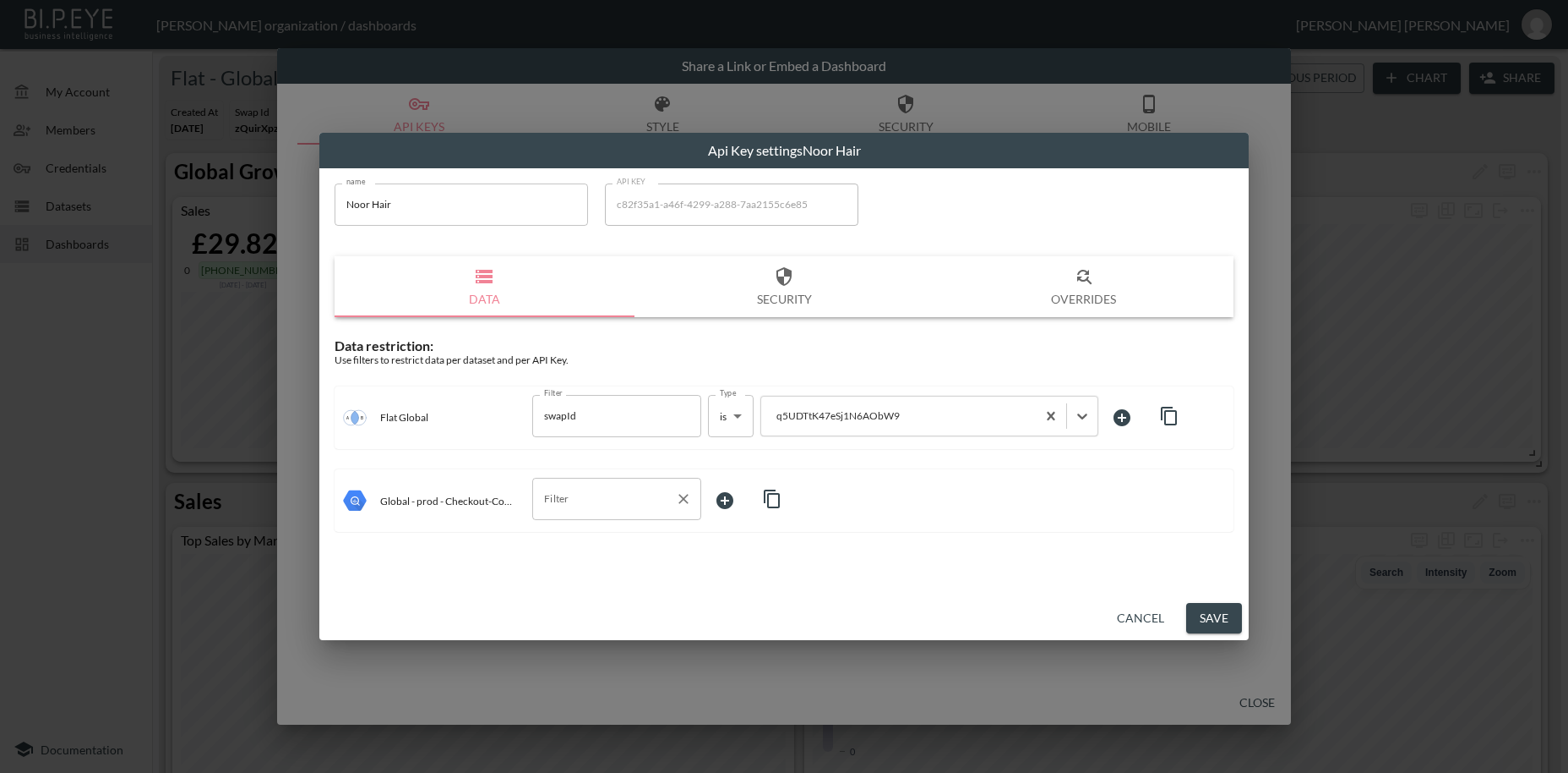
click at [574, 497] on input "Filter" at bounding box center [604, 498] width 129 height 27
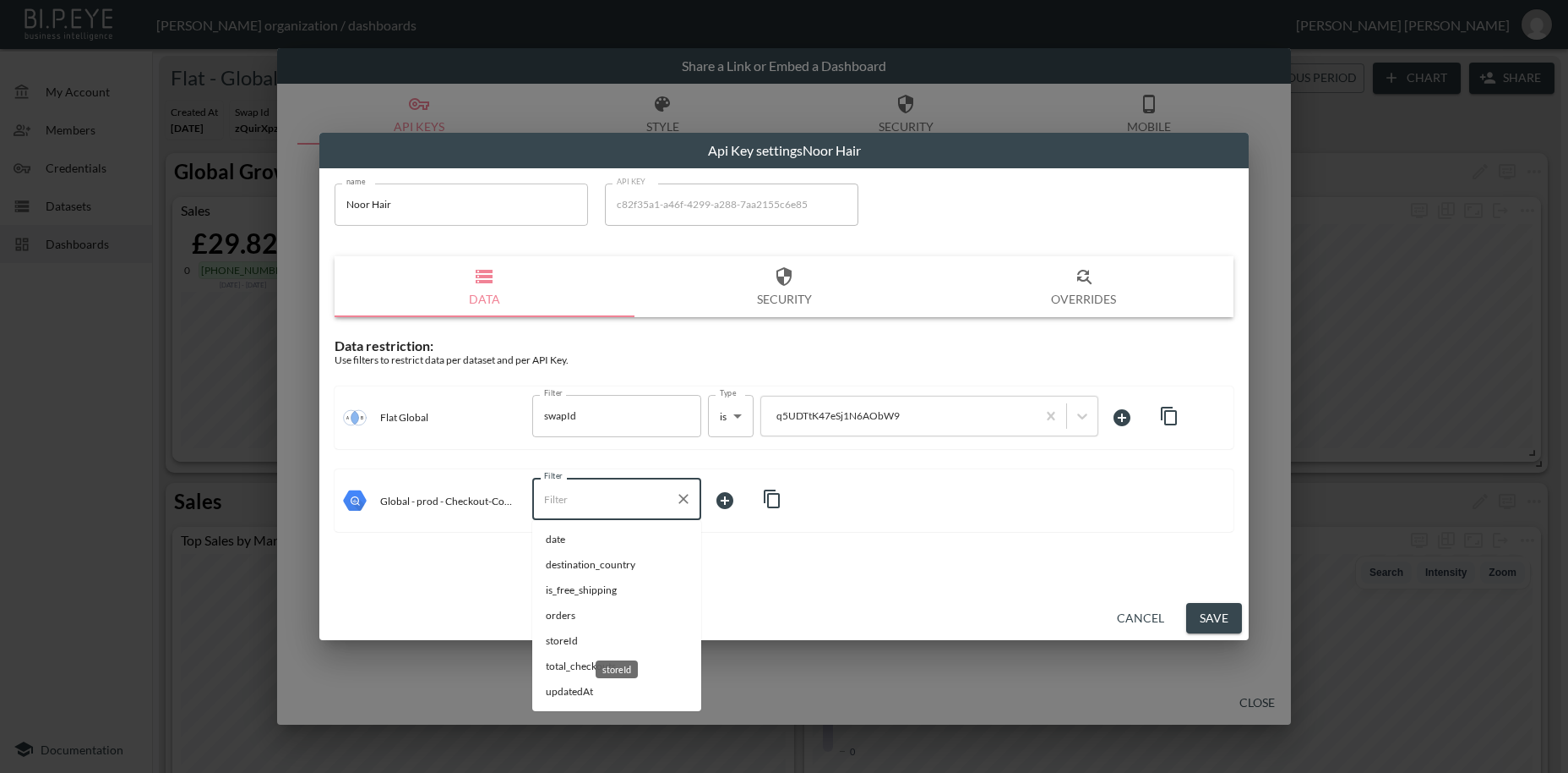
click at [581, 643] on span "storeId" at bounding box center [616, 641] width 142 height 15
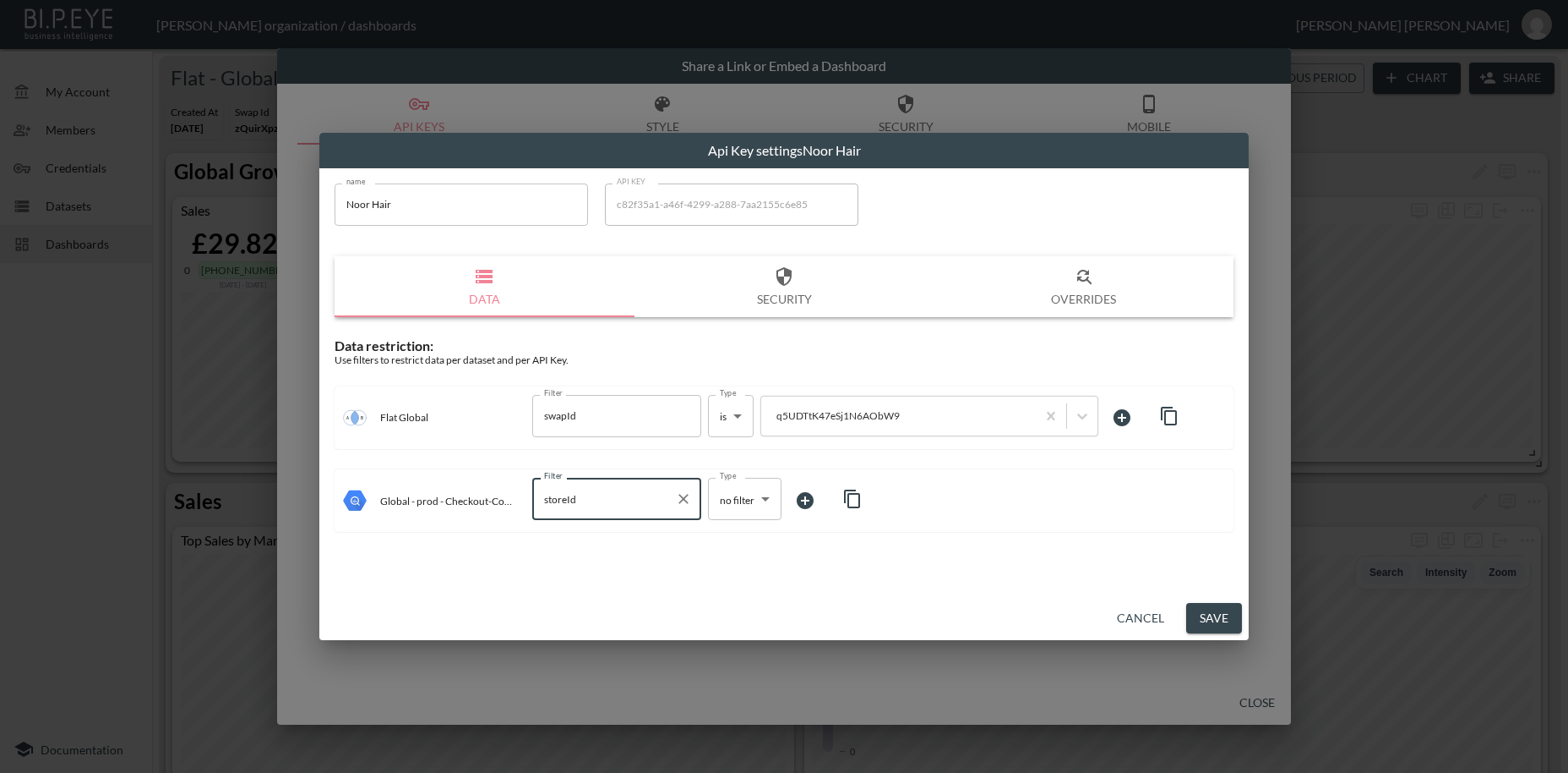
type input "storeId"
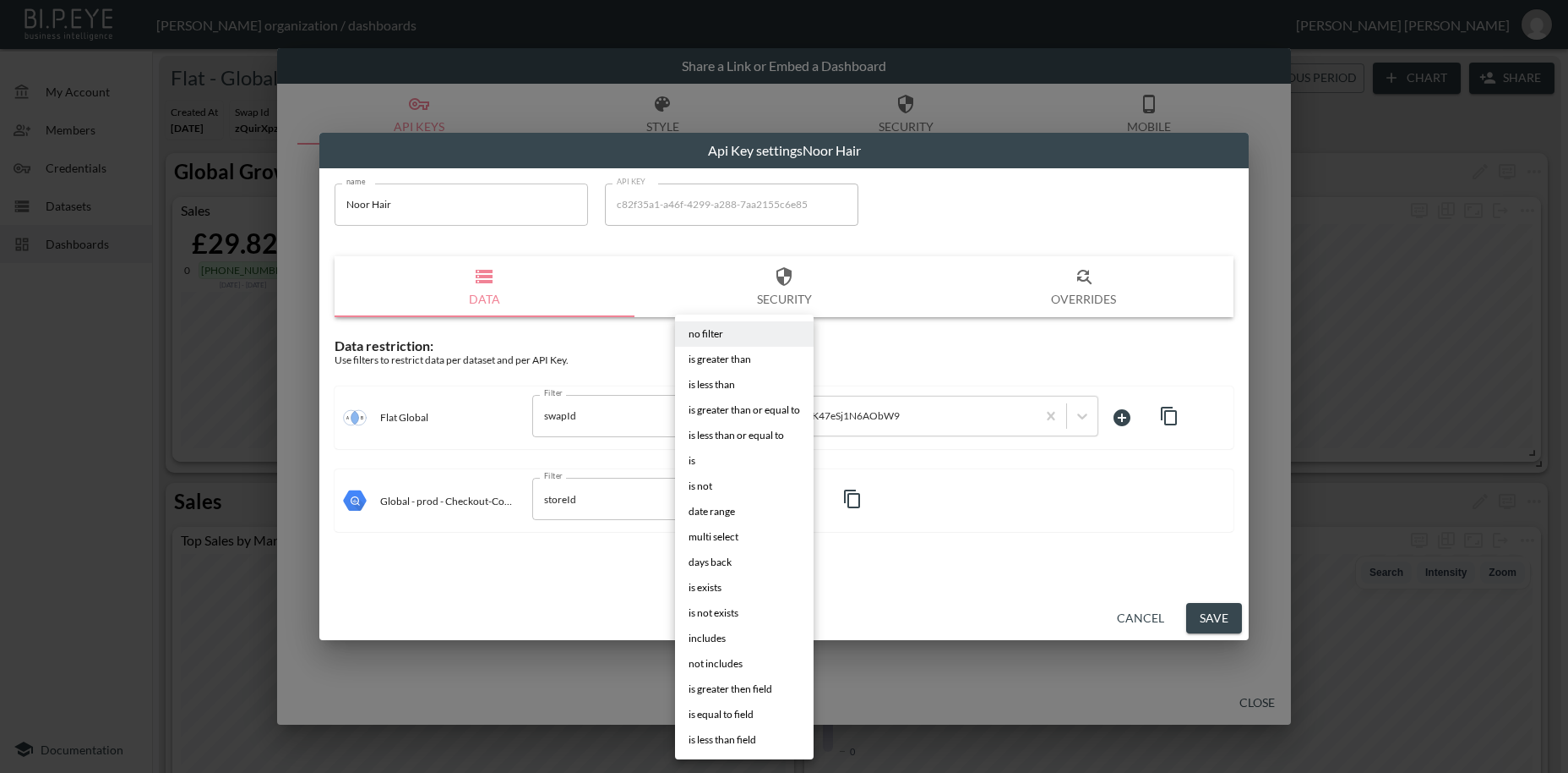
click at [728, 492] on body "BI.P.EYE, Interactive Analytics Dashboards - app [PERSON_NAME] organization / d…" at bounding box center [784, 386] width 1568 height 773
click at [694, 457] on span "is" at bounding box center [691, 461] width 7 height 15
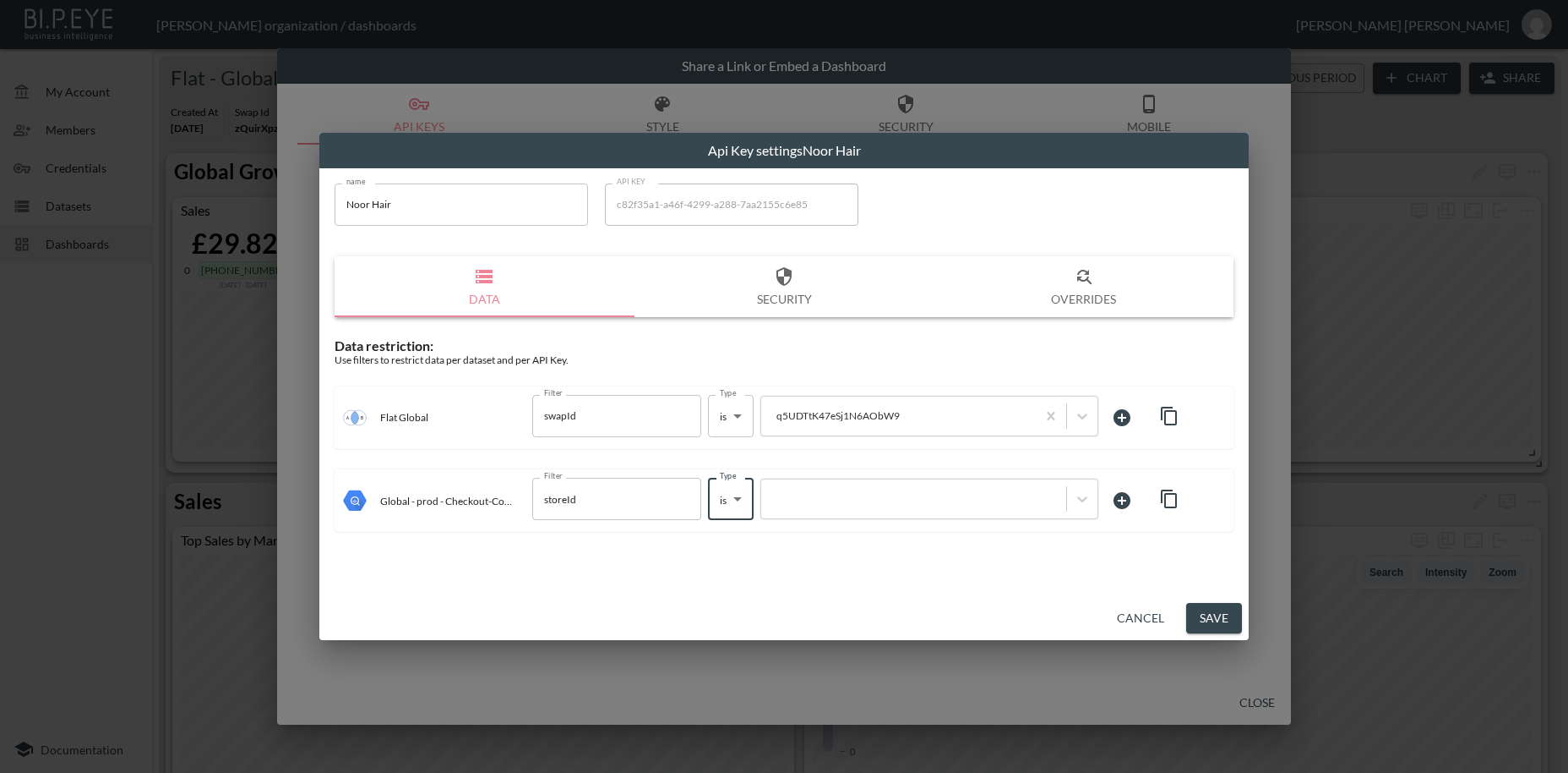
type input "is"
click at [848, 494] on div at bounding box center [914, 499] width 288 height 16
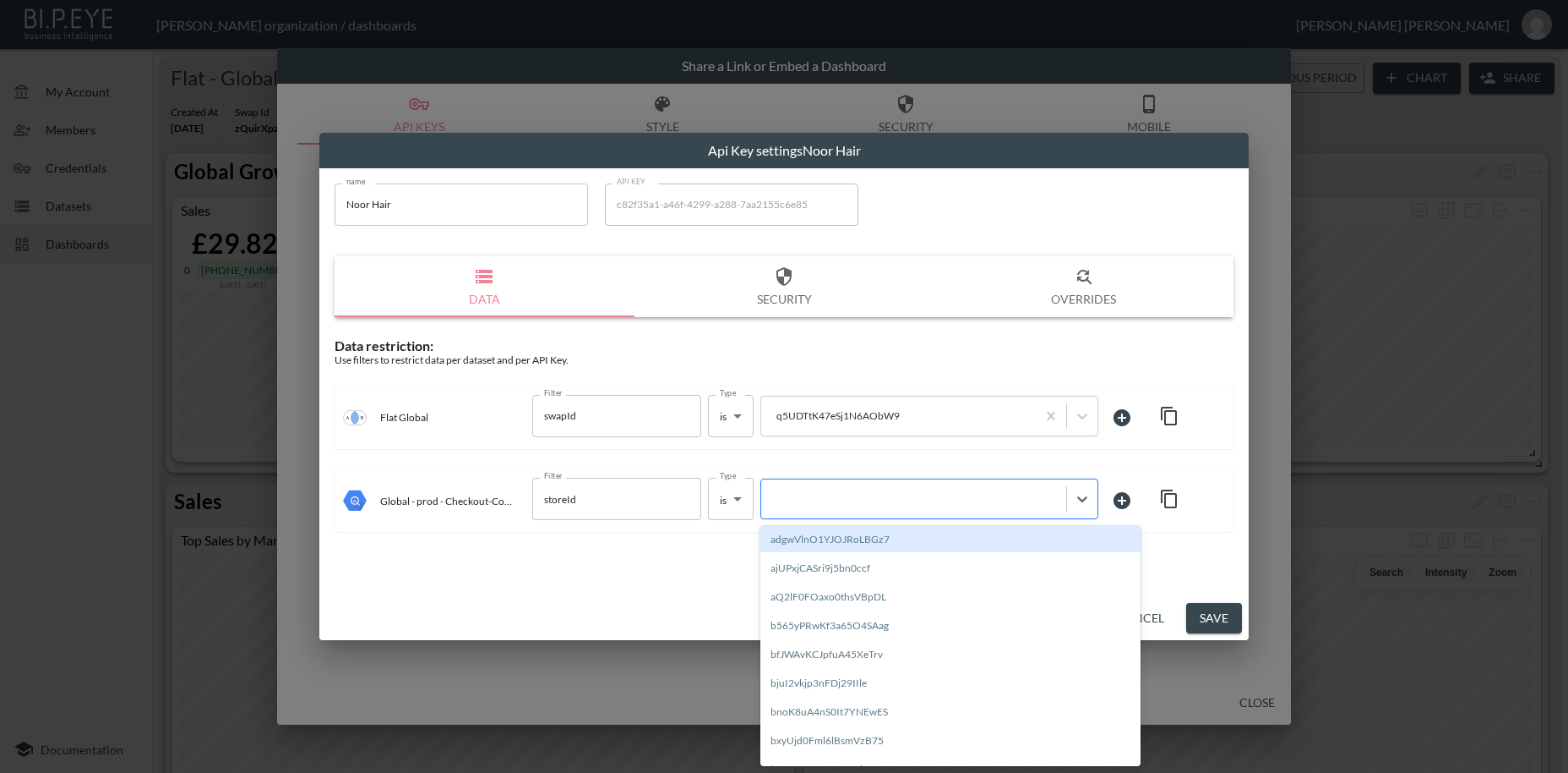
paste input "q5UDTtK47eSj1N6AObW9"
type input "q5UDTtK47eSj1N6AObW9"
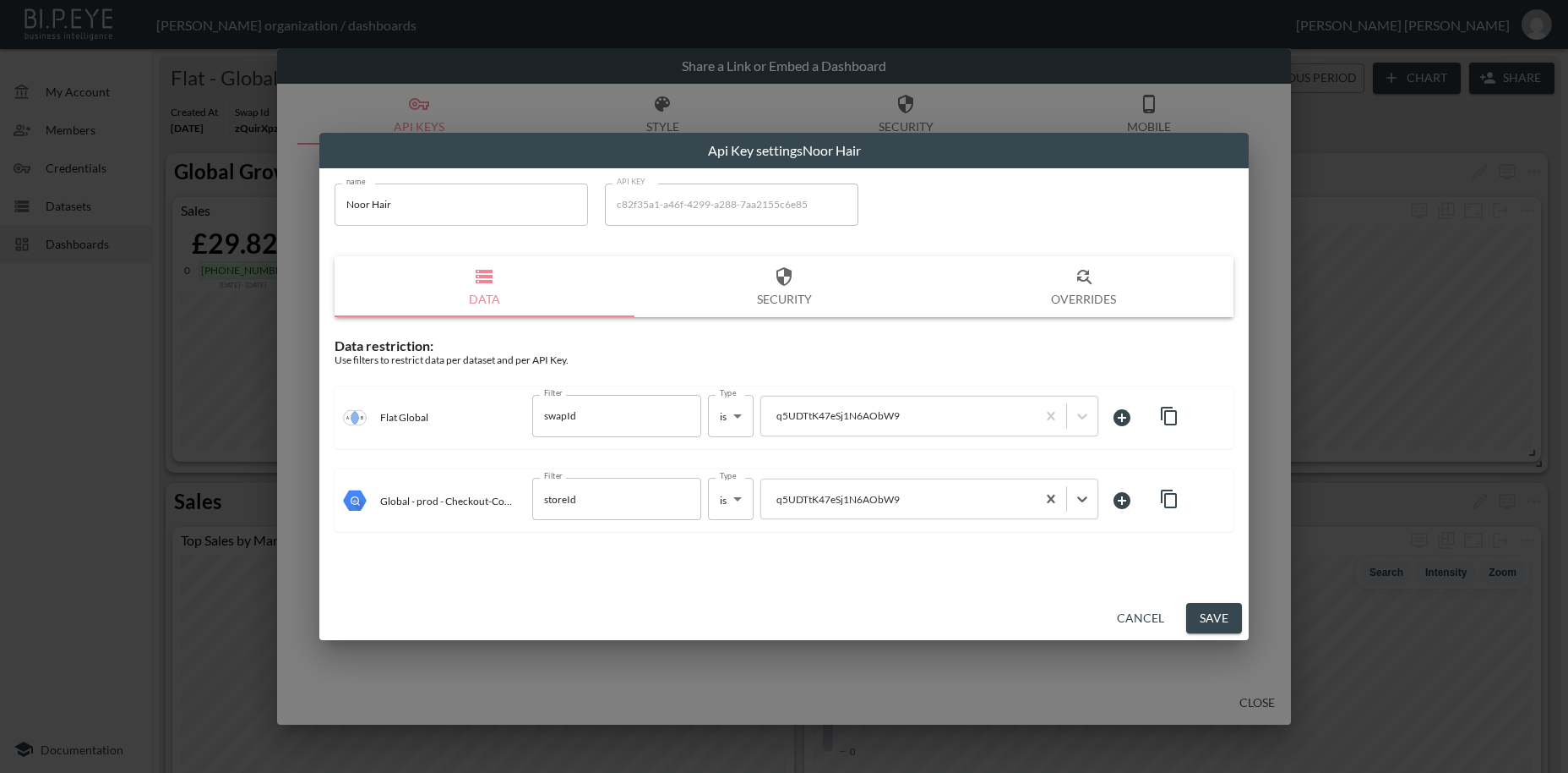
click at [1207, 616] on button "Save" at bounding box center [1214, 618] width 55 height 31
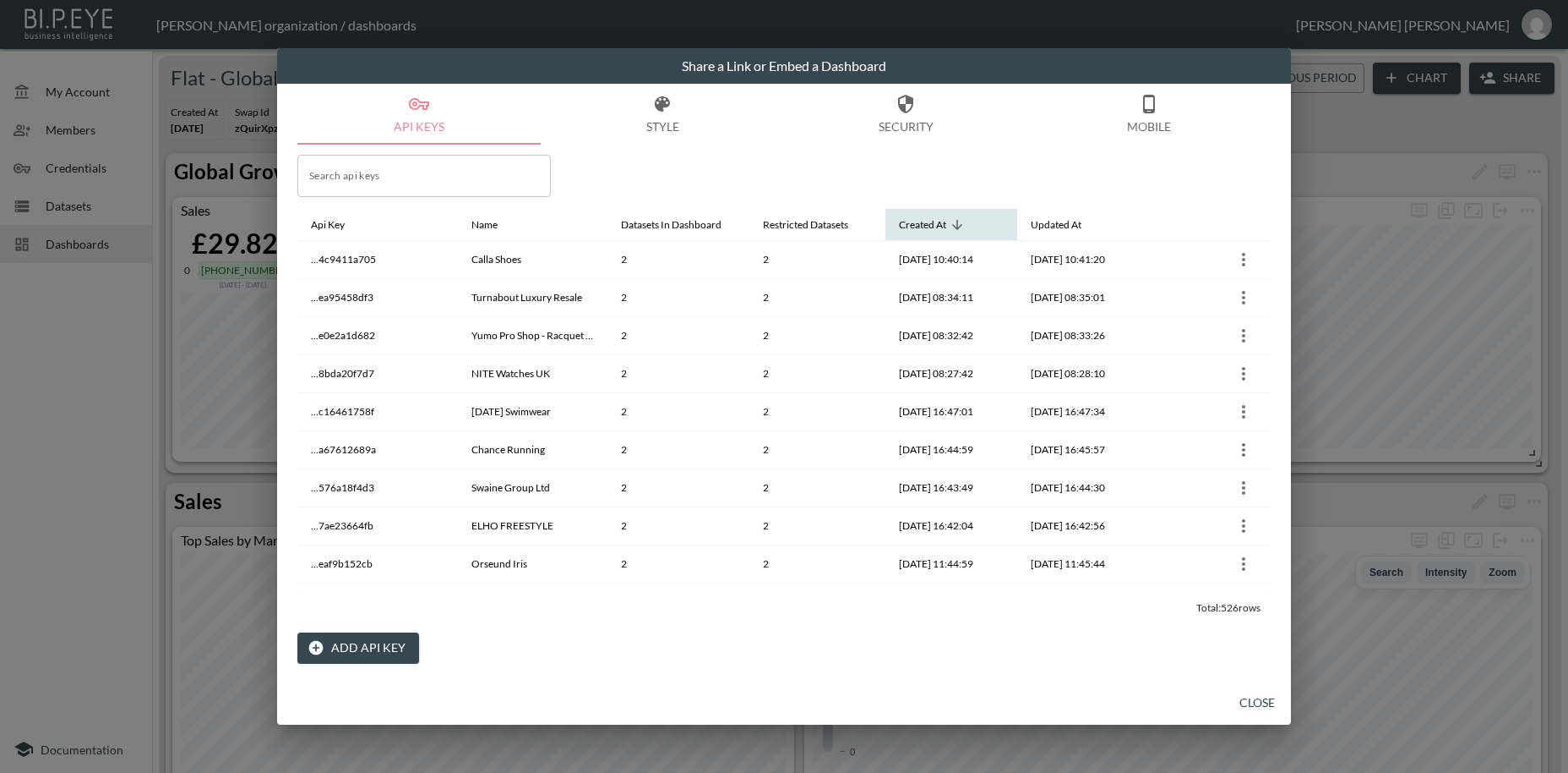
click at [959, 226] on icon at bounding box center [957, 224] width 10 height 10
